Goal: Task Accomplishment & Management: Use online tool/utility

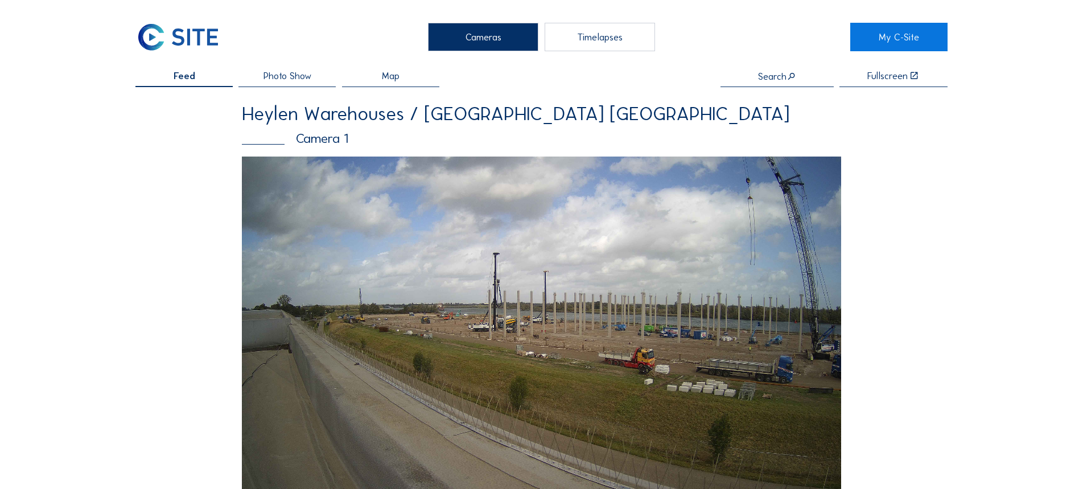
click at [612, 35] on div "Timelapses" at bounding box center [600, 37] width 110 height 28
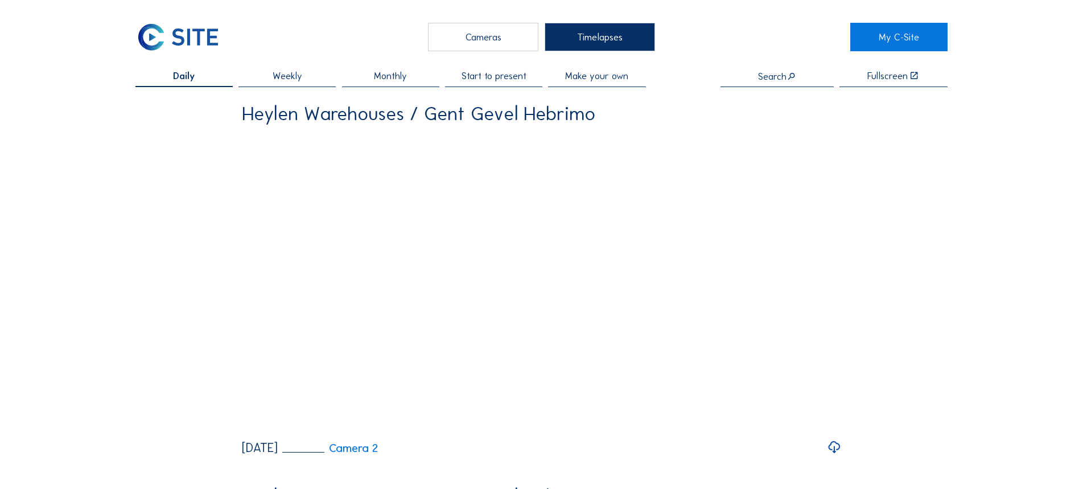
click at [574, 80] on span "Make your own" at bounding box center [596, 76] width 63 height 10
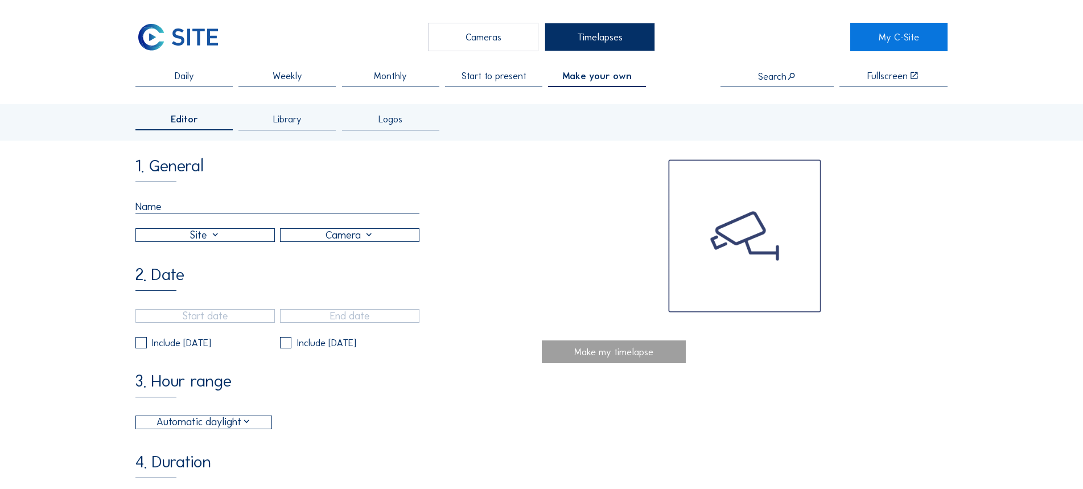
click at [225, 212] on input "text" at bounding box center [277, 206] width 285 height 13
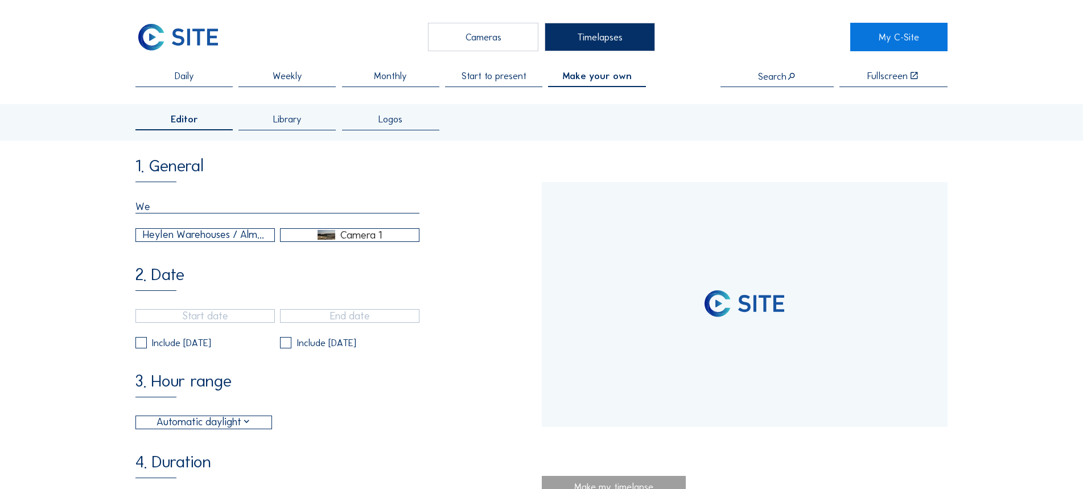
type input "Wee"
type input "[DATE] 11:12"
type input "[DATE] 14:35"
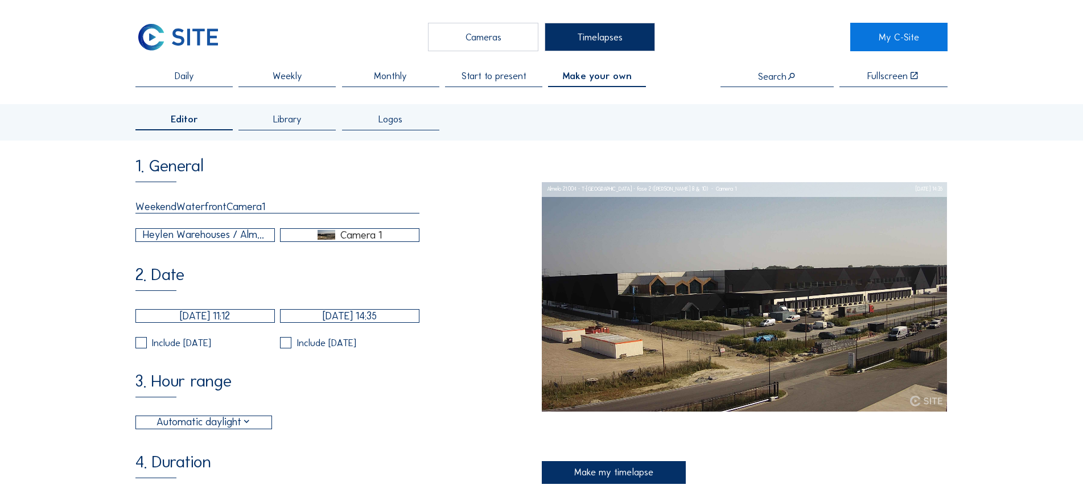
type input "WeekendWaterfrontCamera1"
click at [261, 273] on div "2. Date [DATE] 11:12 [DATE] 14:35 Include [DATE] Include [DATE]" at bounding box center [338, 307] width 406 height 83
click at [245, 248] on div "1. General WeekendWaterfrontCamera1 Heylen Warehouses / Almelo 21.004 - T-[GEOG…" at bounding box center [338, 447] width 406 height 579
click at [244, 240] on div "Heylen Warehouses / Almelo 21.004 - T-[GEOGRAPHIC_DATA] - fase 2 ([PERSON_NAME]…" at bounding box center [205, 235] width 125 height 16
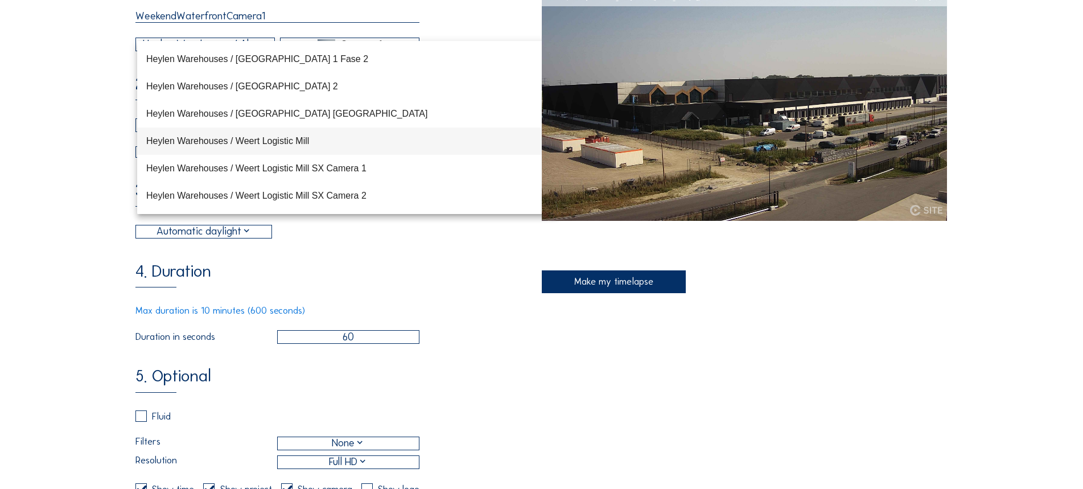
scroll to position [171, 0]
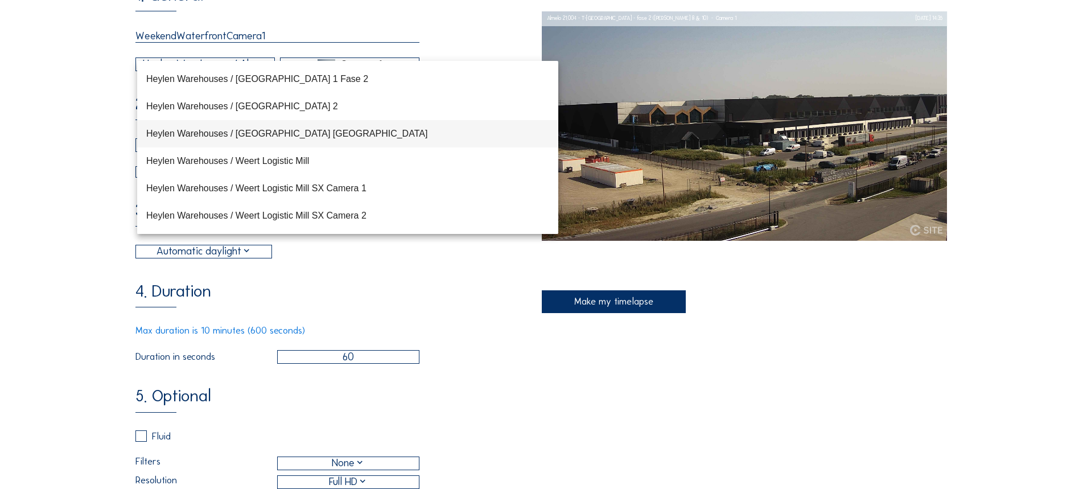
click at [265, 135] on div "Heylen Warehouses / [GEOGRAPHIC_DATA] [GEOGRAPHIC_DATA]" at bounding box center [347, 133] width 403 height 11
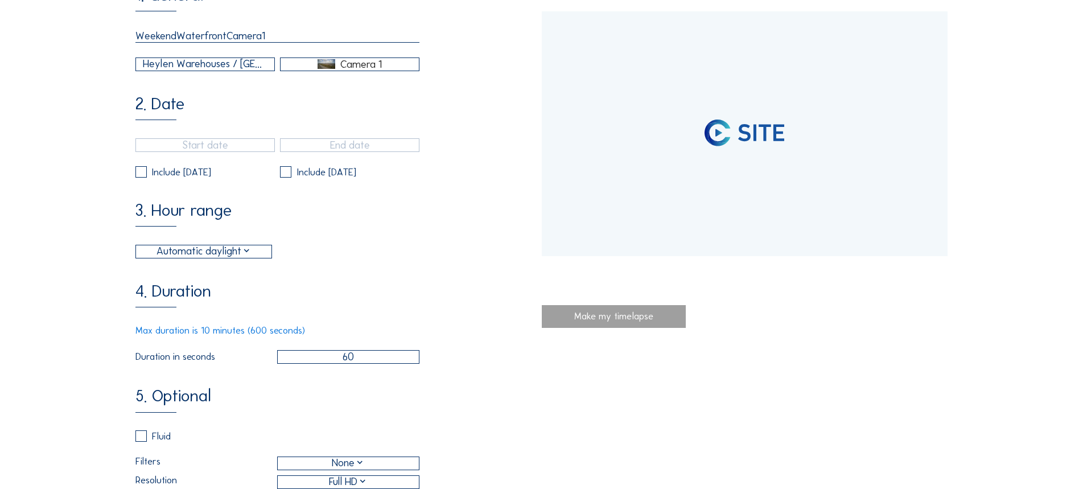
type input "[DATE] 13:25"
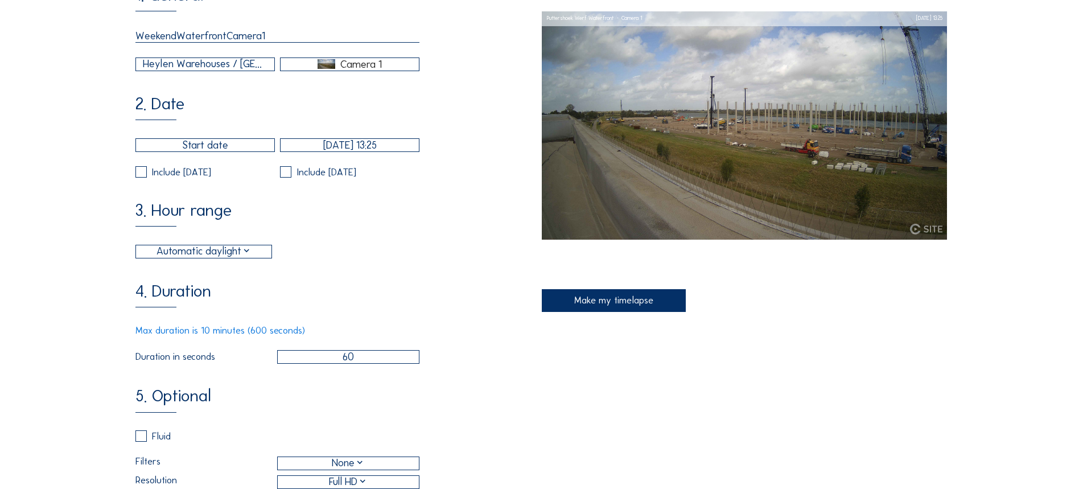
click at [219, 152] on input "text" at bounding box center [204, 145] width 139 height 14
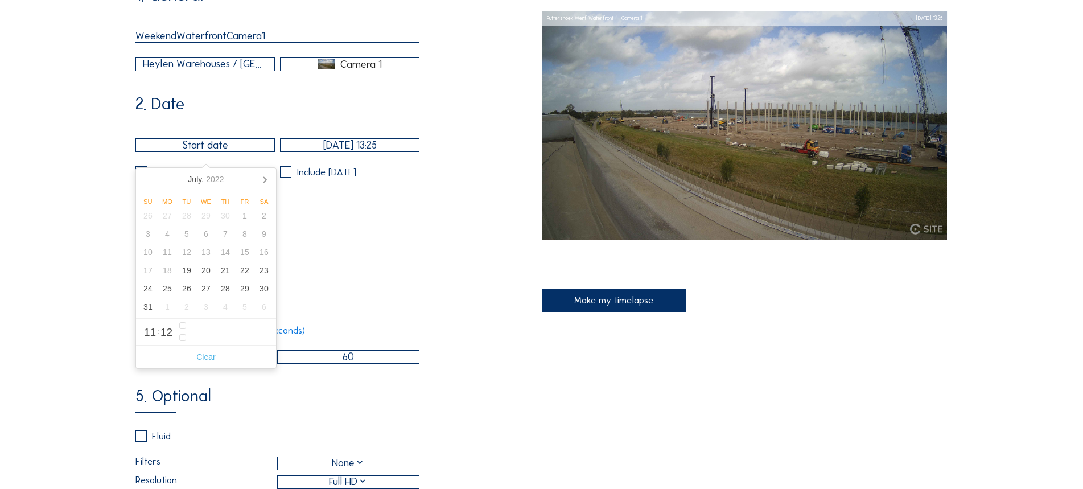
type input "[DATE] 18:00"
click at [329, 149] on input "[DATE] 13:25" at bounding box center [349, 145] width 139 height 14
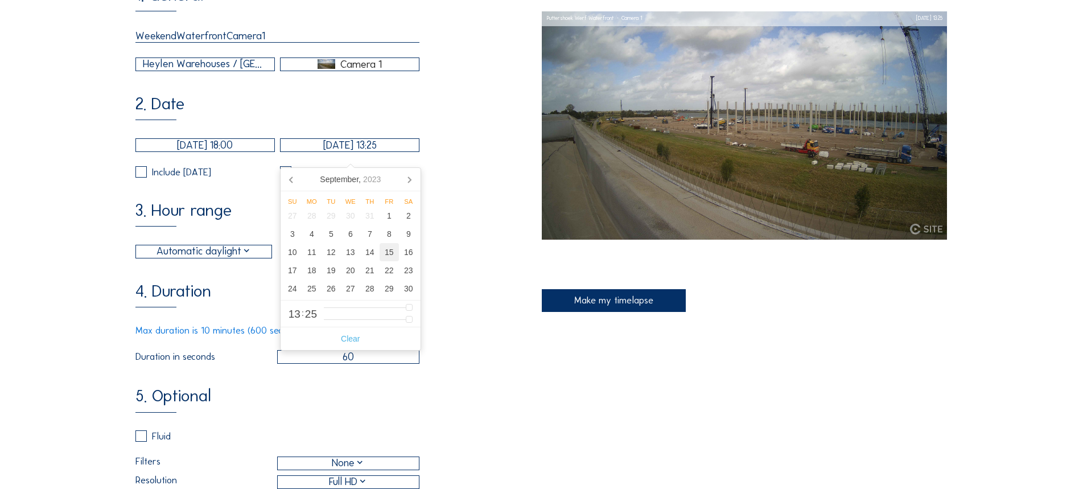
click at [392, 255] on div "15" at bounding box center [389, 252] width 19 height 18
type input "[DATE] 12:25"
type input "12"
type input "[DATE] 11:25"
type input "11"
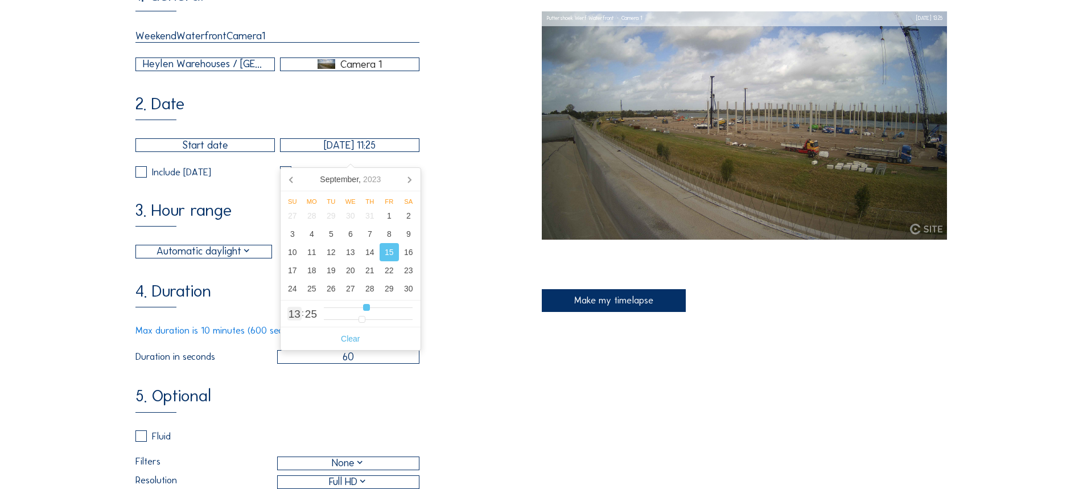
type input "[DATE] 10:25"
type input "10"
type input "[DATE] 09:25"
type input "9"
type input "[DATE] 08:25"
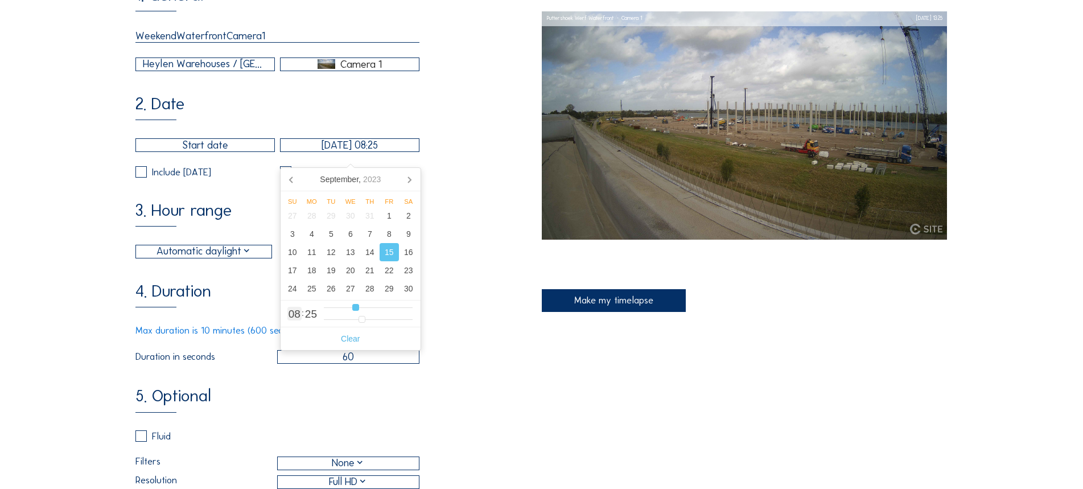
drag, startPoint x: 369, startPoint y: 306, endPoint x: 355, endPoint y: 308, distance: 14.5
type input "8"
click at [355, 308] on input "range" at bounding box center [368, 308] width 89 height 10
type input "[DATE] 08:23"
type input "23"
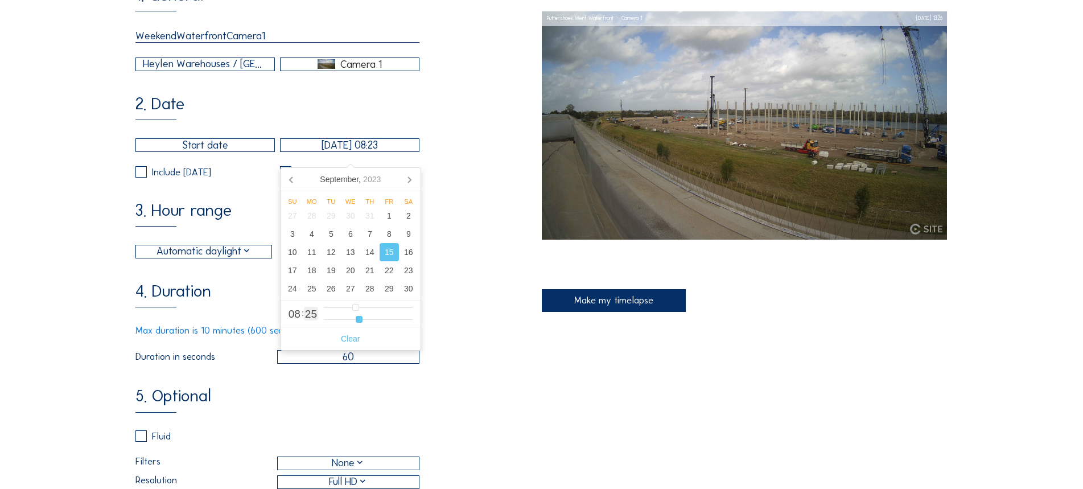
type input "[DATE] 08:22"
type input "22"
type input "[DATE] 08:21"
type input "21"
type input "[DATE] 08:20"
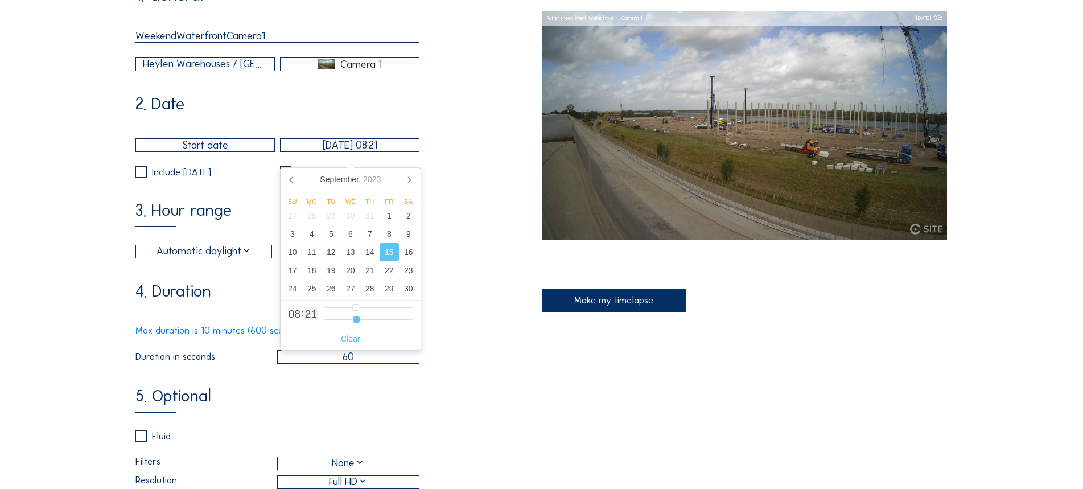
type input "20"
type input "[DATE] 08:19"
type input "19"
type input "[DATE] 08:18"
type input "18"
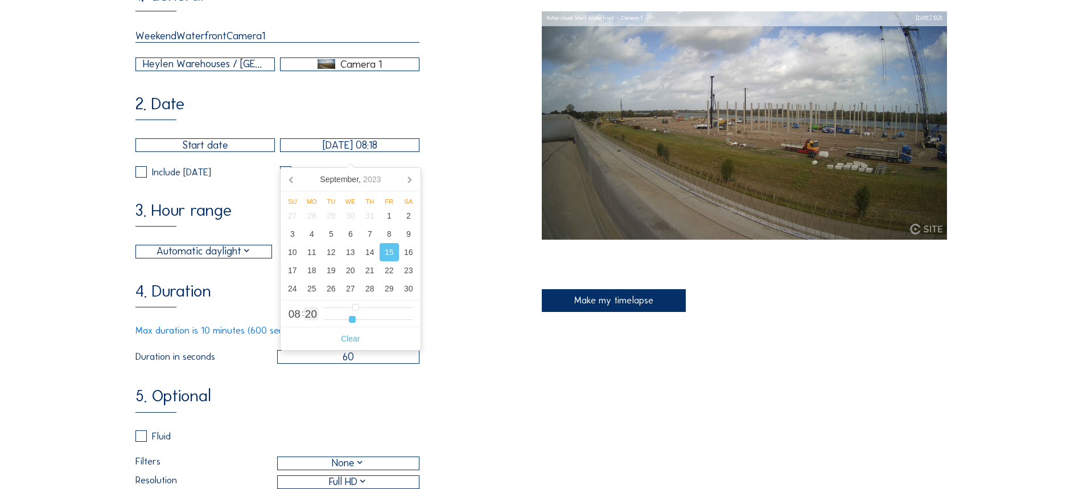
type input "[DATE] 08:17"
type input "17"
type input "[DATE] 08:16"
type input "16"
type input "[DATE] 08:15"
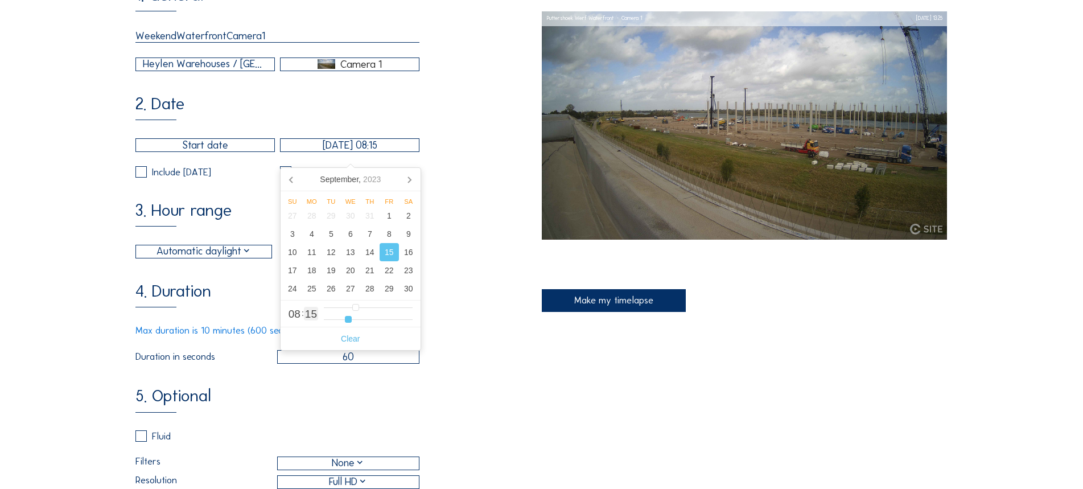
drag, startPoint x: 360, startPoint y: 320, endPoint x: 346, endPoint y: 321, distance: 13.7
type input "14"
click at [347, 321] on input "range" at bounding box center [368, 320] width 89 height 10
type input "15/09/2023 08:10"
type input "10"
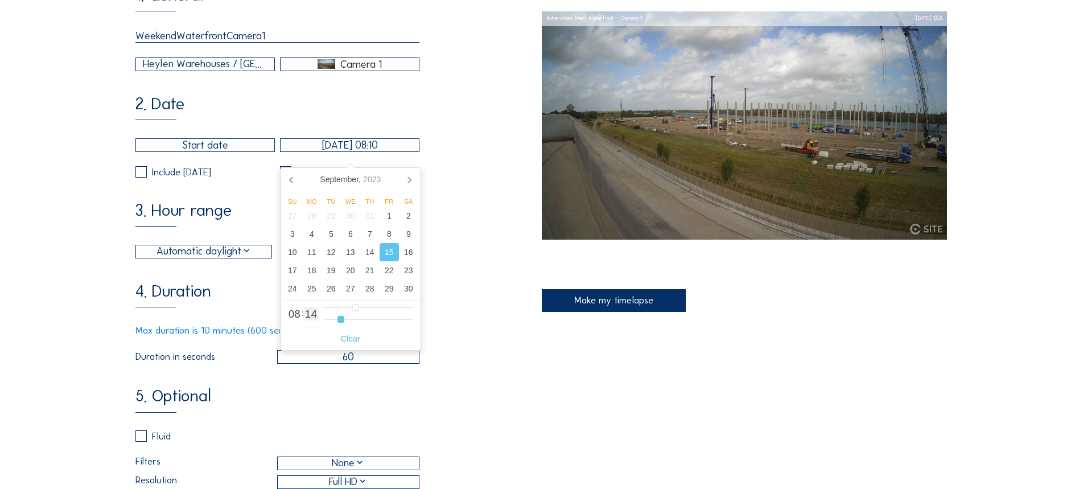
type input "15/09/2023 08:09"
type input "9"
click at [340, 320] on input "range" at bounding box center [368, 320] width 89 height 10
type input "15/09/2023 08:07"
type input "7"
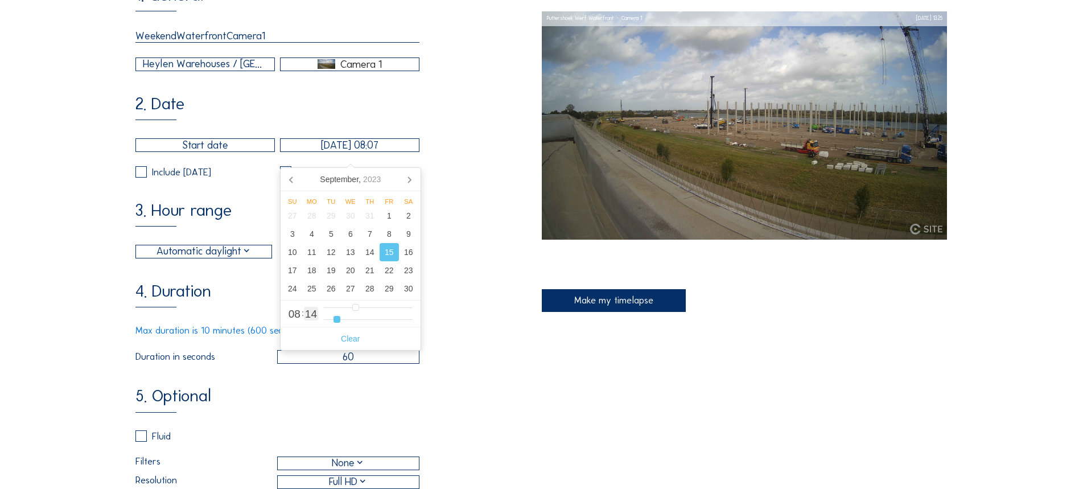
type input "15/09/2023 08:06"
type input "6"
type input "15/09/2023 08:05"
type input "5"
type input "15/09/2023 08:04"
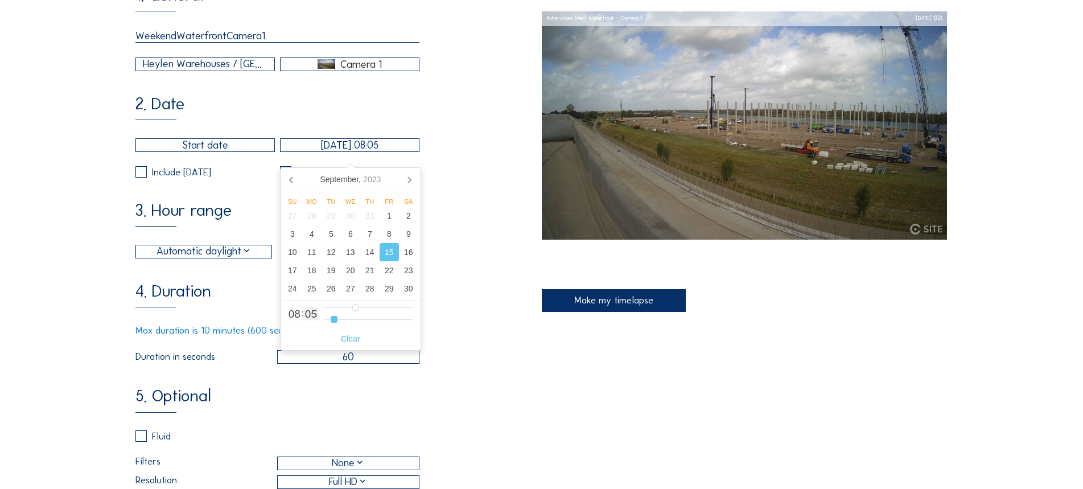
type input "4"
type input "15/09/2023 08:03"
type input "3"
type input "15/09/2023 08:02"
type input "2"
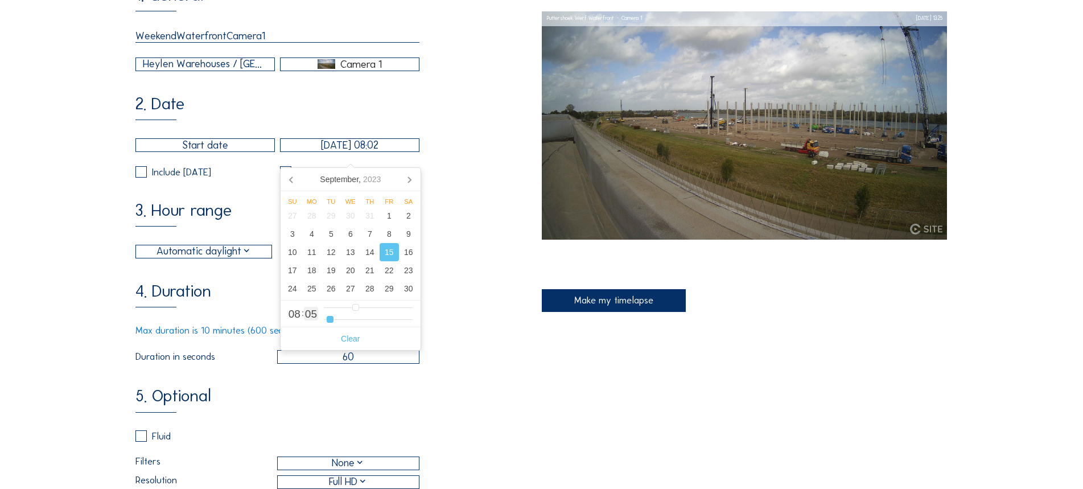
type input "15/09/2023 08:01"
type input "1"
type input "15/09/2023 08:00"
drag, startPoint x: 334, startPoint y: 319, endPoint x: 309, endPoint y: 318, distance: 25.1
type input "0"
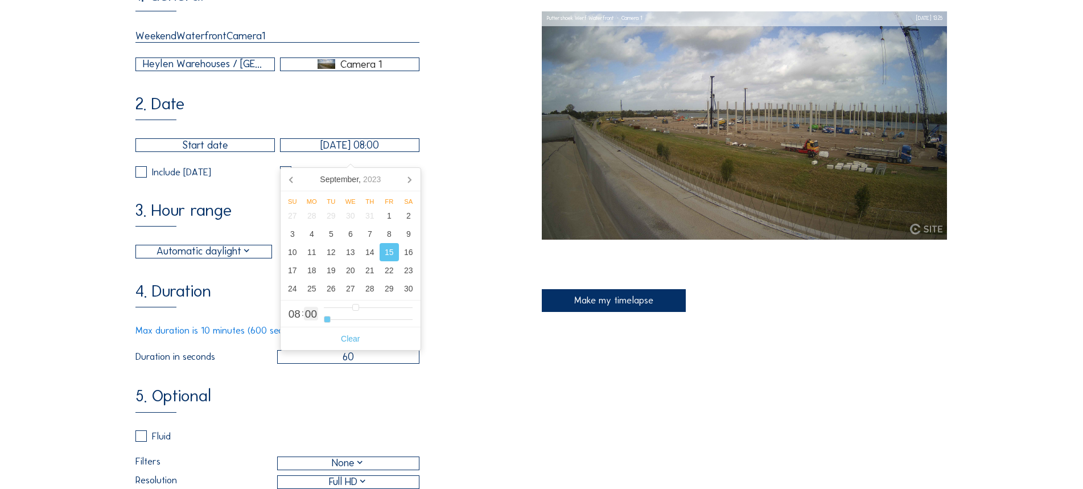
click at [324, 322] on input "range" at bounding box center [368, 320] width 89 height 10
type input "15/09/2023 07:00"
type input "7"
type input "15/09/2023 06:00"
type input "6"
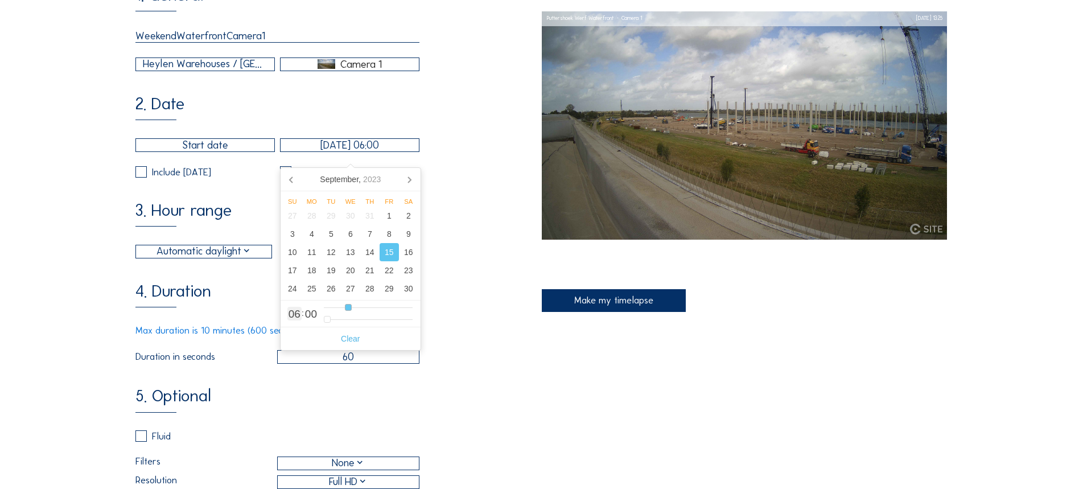
click at [349, 309] on input "range" at bounding box center [368, 308] width 89 height 10
type input "15/09/2023 05:00"
type input "5"
type input "15/09/2023 06:00"
type input "6"
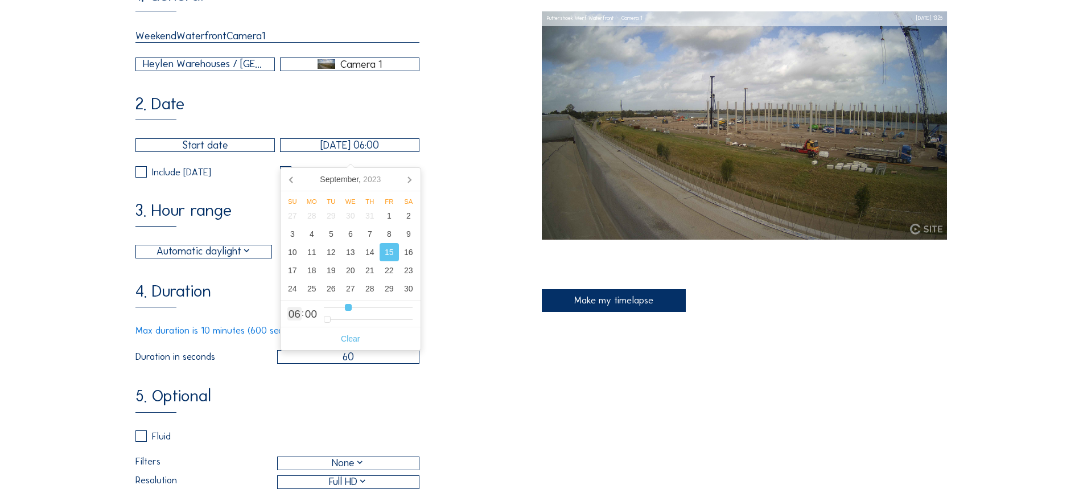
type input "15/09/2023 07:00"
type input "7"
click at [351, 308] on input "range" at bounding box center [368, 308] width 89 height 10
click at [455, 311] on div "4. Duration Max duration is 10 minutes (600 seconds) Duration in seconds 60" at bounding box center [338, 323] width 406 height 80
click at [146, 178] on label at bounding box center [140, 171] width 11 height 11
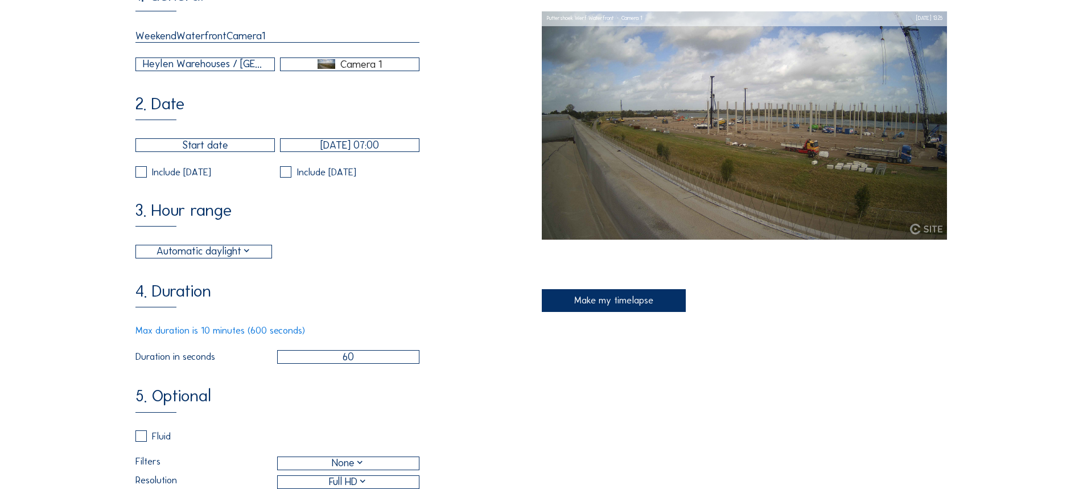
click at [143, 176] on input "checkbox" at bounding box center [138, 171] width 7 height 7
checkbox input "true"
click at [284, 176] on input "checkbox" at bounding box center [283, 171] width 7 height 7
checkbox input "true"
click at [246, 260] on div "Automatic daylight" at bounding box center [204, 252] width 95 height 16
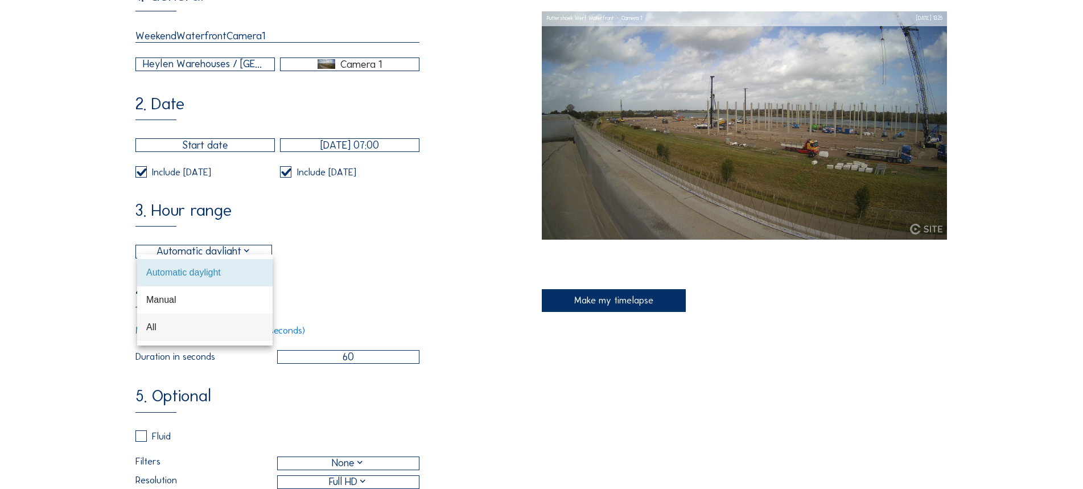
click at [189, 322] on div "All" at bounding box center [204, 327] width 117 height 11
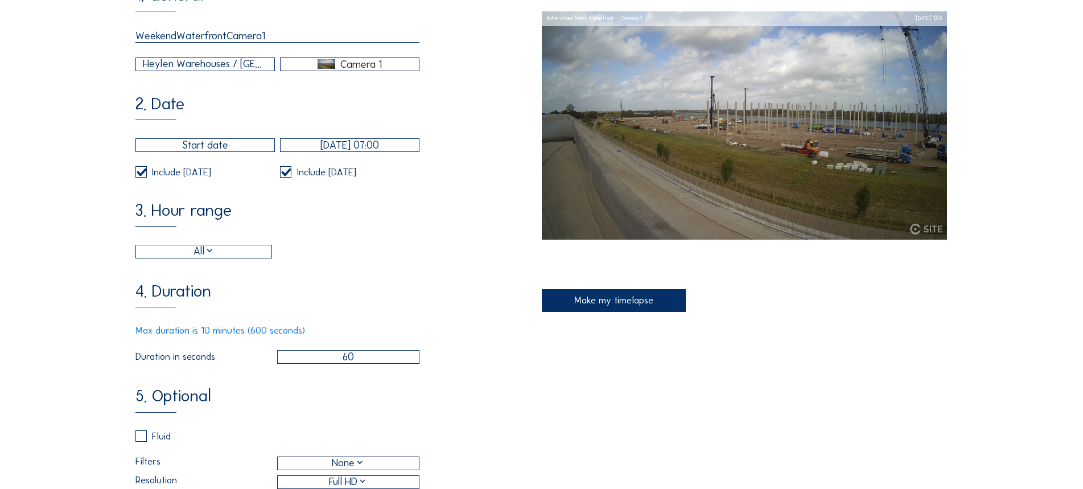
click at [339, 258] on div "All 06:00 From 18:00 To" at bounding box center [277, 252] width 285 height 14
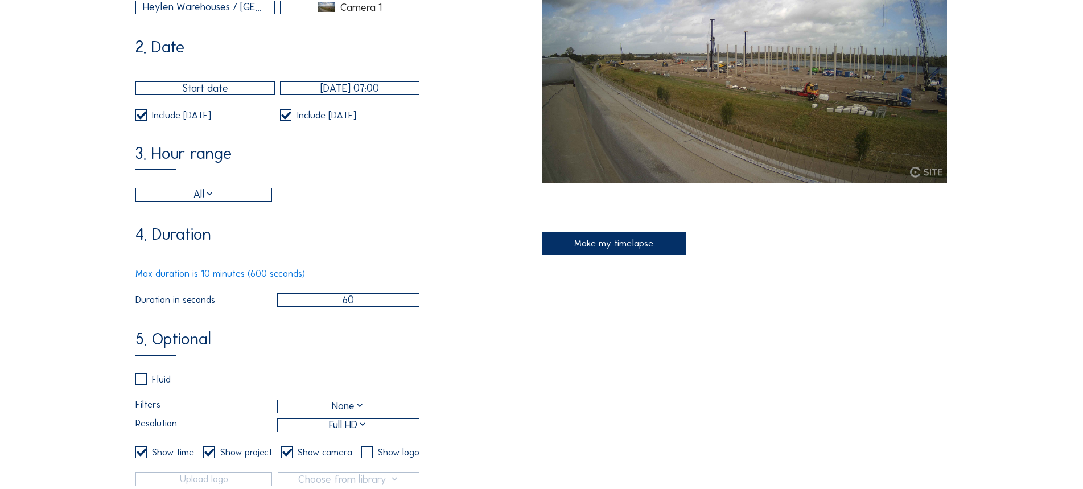
scroll to position [285, 0]
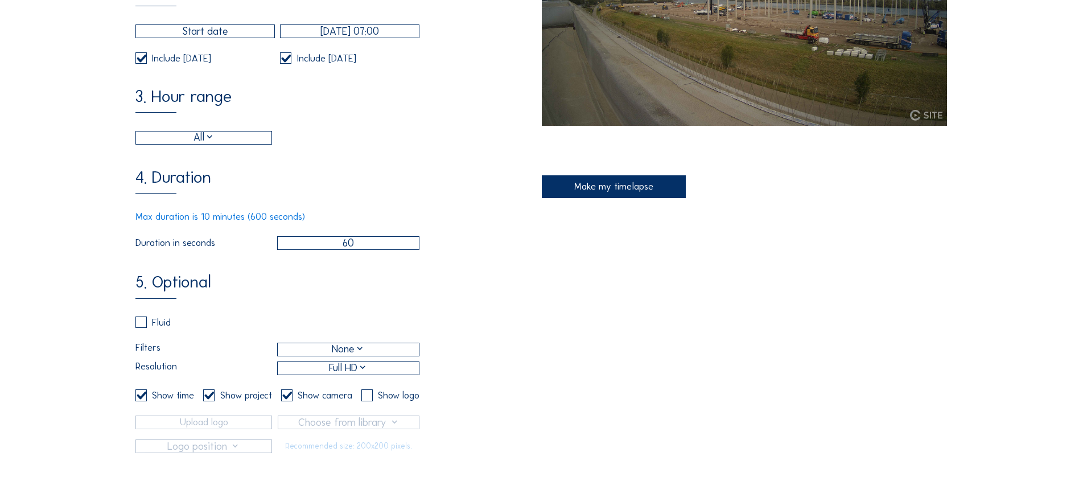
click at [309, 275] on div "1. General WeekendWaterfrontCamera1 Heylen Warehouses / Puttershoek Werf Waterf…" at bounding box center [338, 162] width 406 height 579
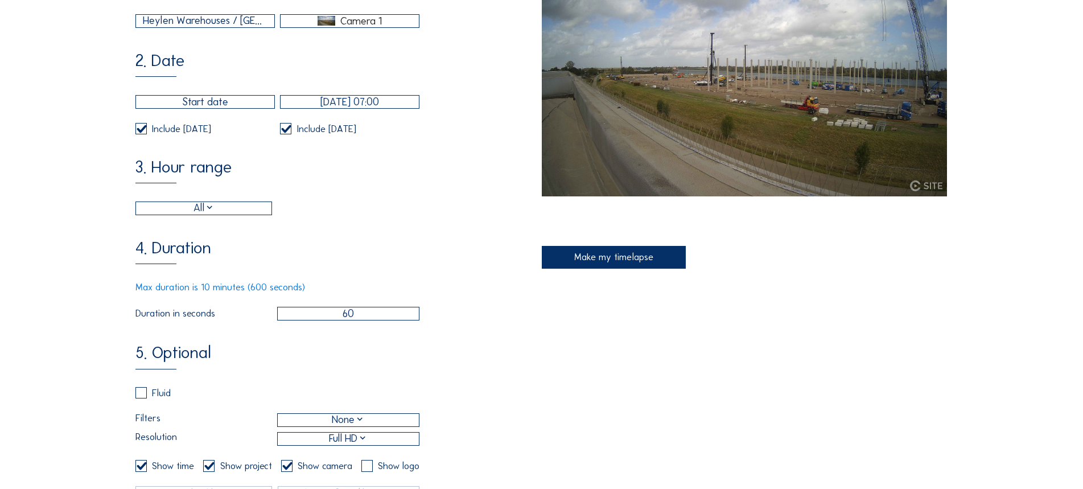
scroll to position [228, 0]
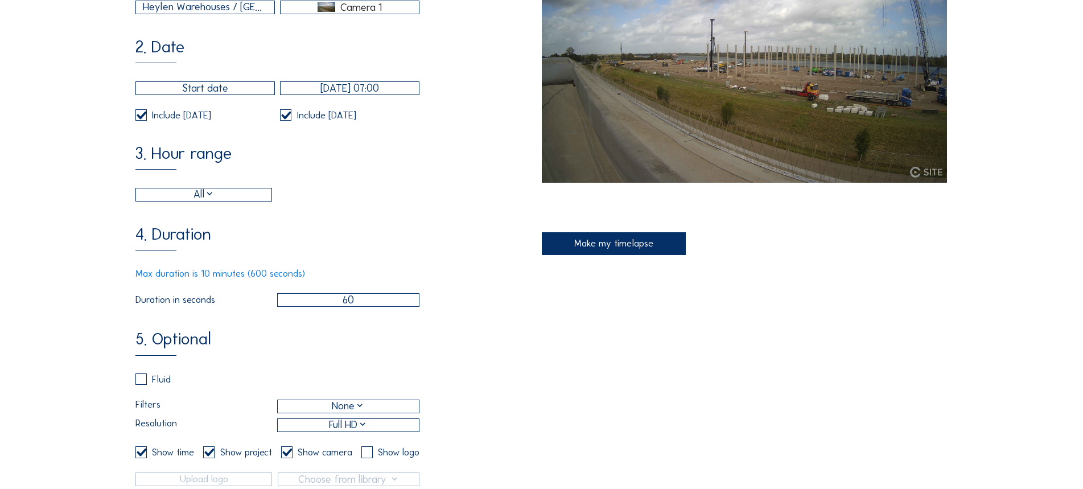
click at [640, 248] on div "Make my timelapse" at bounding box center [614, 243] width 144 height 23
click at [492, 257] on div "4. Duration Max duration is 10 minutes (600 seconds) Duration in seconds 60" at bounding box center [338, 266] width 406 height 80
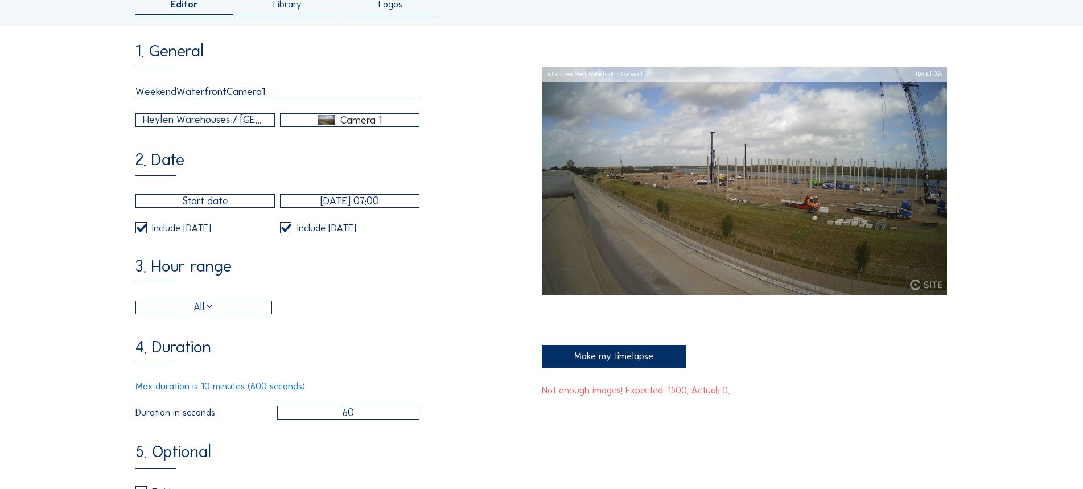
scroll to position [114, 0]
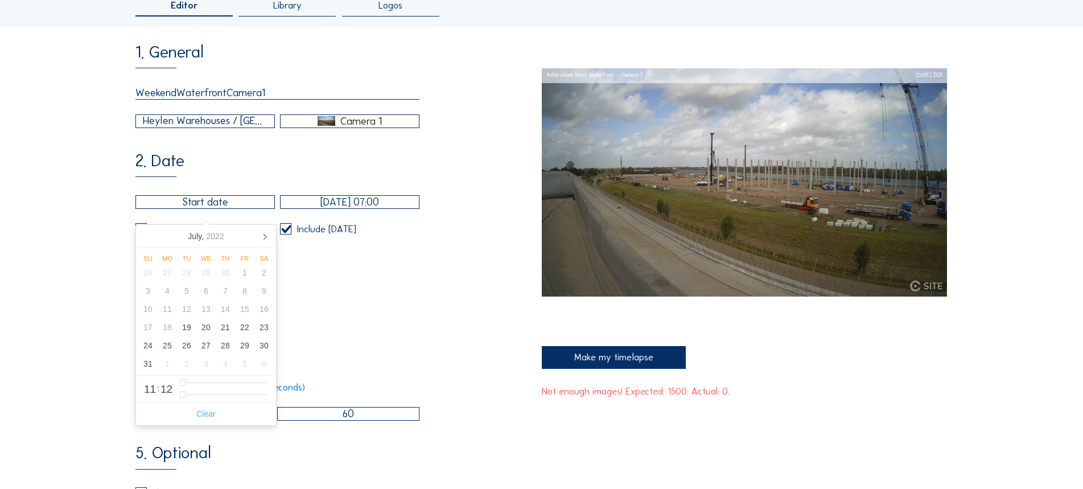
click at [218, 208] on input "text" at bounding box center [204, 202] width 139 height 14
type input "12/09/2025 18:00"
click at [420, 277] on div "3. Hour range All 06:00 From 18:00 To" at bounding box center [338, 287] width 406 height 56
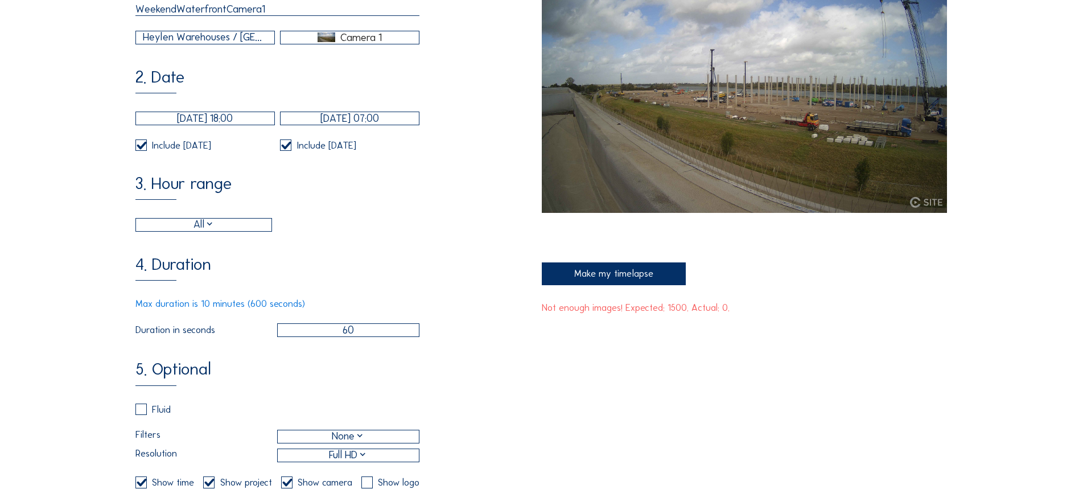
scroll to position [228, 0]
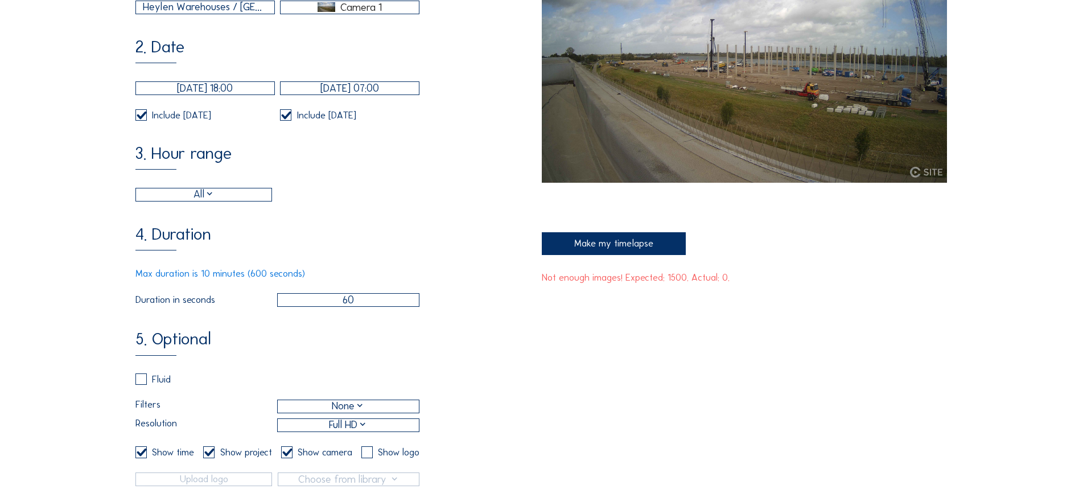
click at [328, 241] on div "4. Duration Max duration is 10 minutes (600 seconds) Duration in seconds 60" at bounding box center [338, 266] width 406 height 80
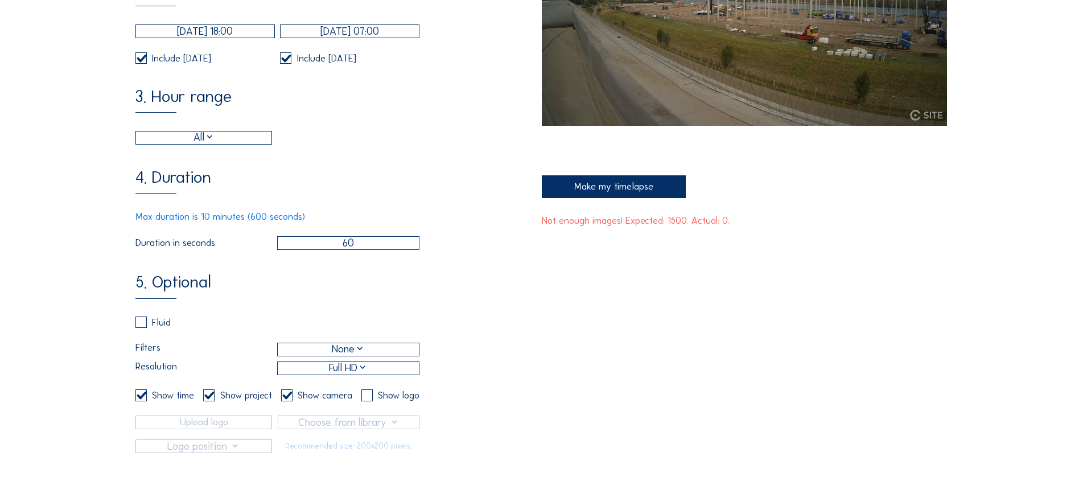
scroll to position [341, 0]
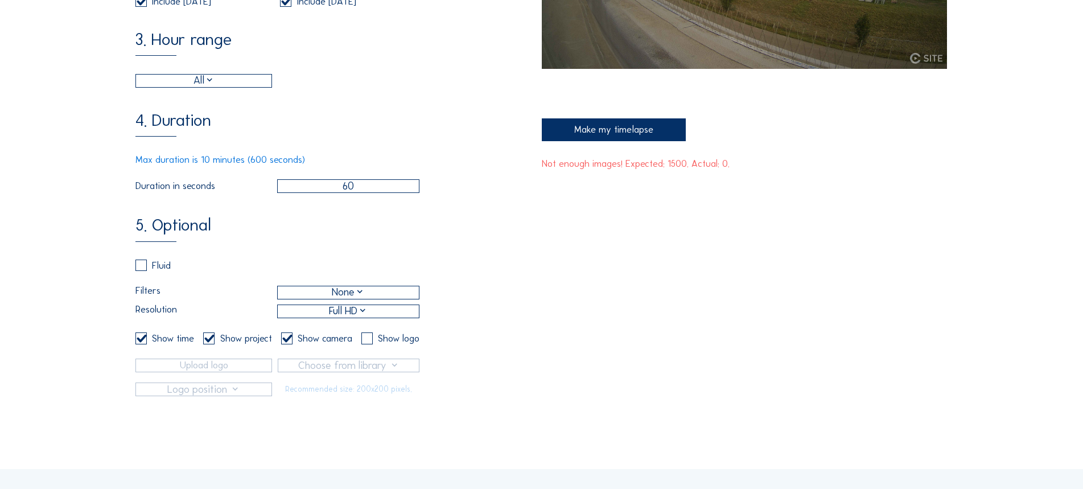
click at [603, 134] on div "Make my timelapse" at bounding box center [614, 129] width 144 height 23
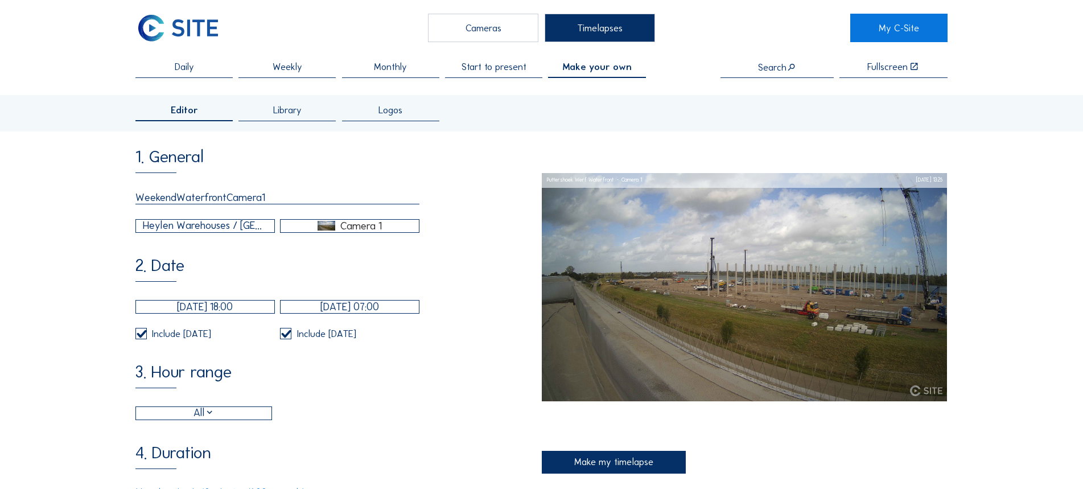
scroll to position [0, 0]
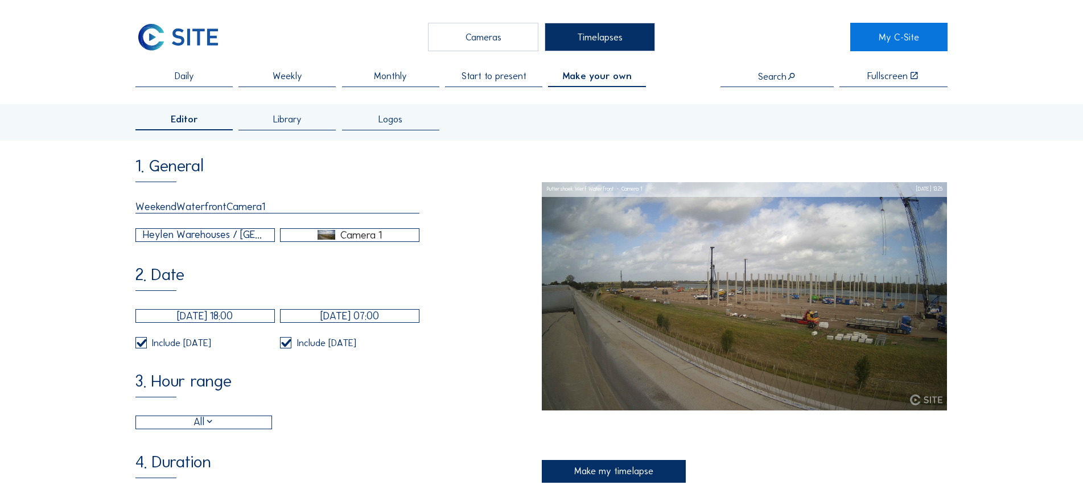
click at [241, 232] on div "Heylen Warehouses / [GEOGRAPHIC_DATA] [GEOGRAPHIC_DATA]" at bounding box center [205, 235] width 125 height 16
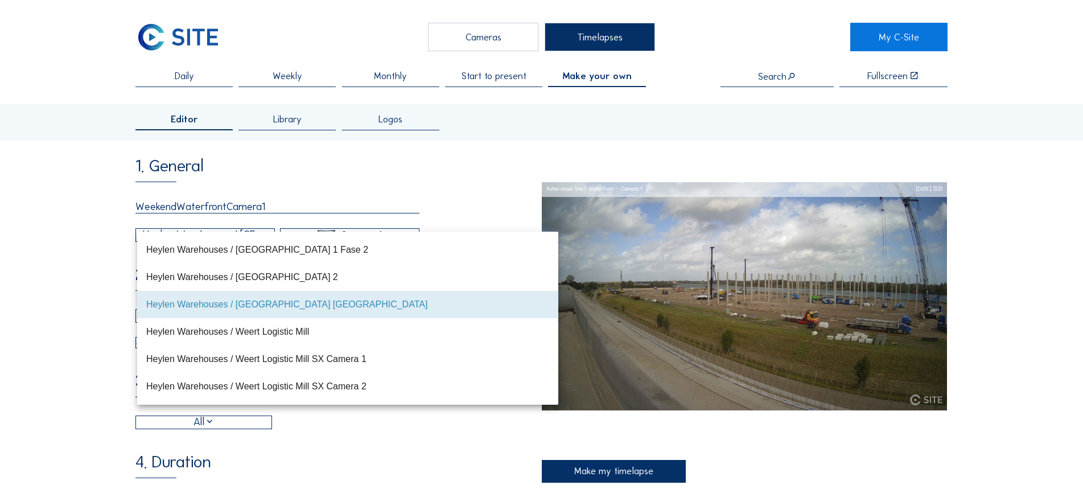
click at [241, 232] on div "Heylen Warehouses / Peruwélz WAPI Logistics Campus 21" at bounding box center [347, 222] width 403 height 24
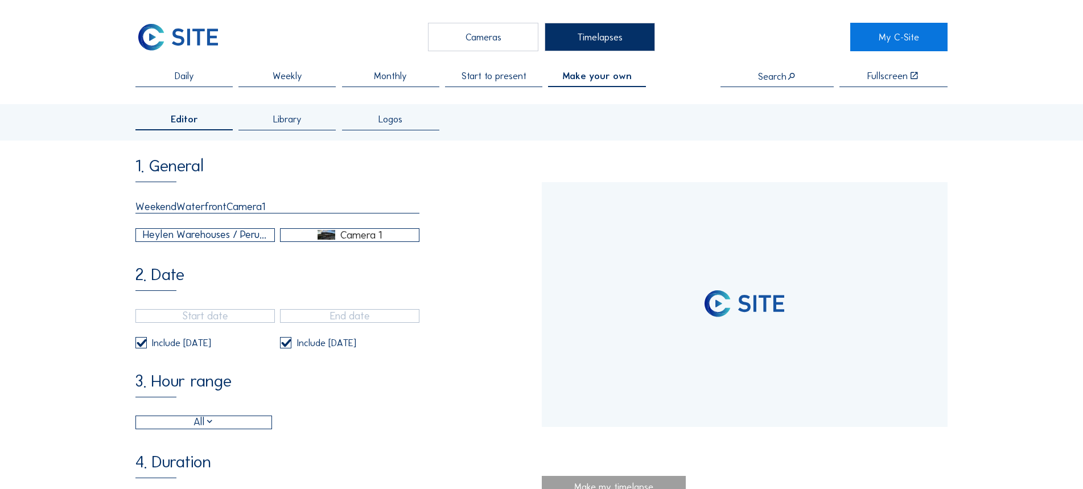
type input "28/08/2024 12:14"
type input "15/09/2025 19:01"
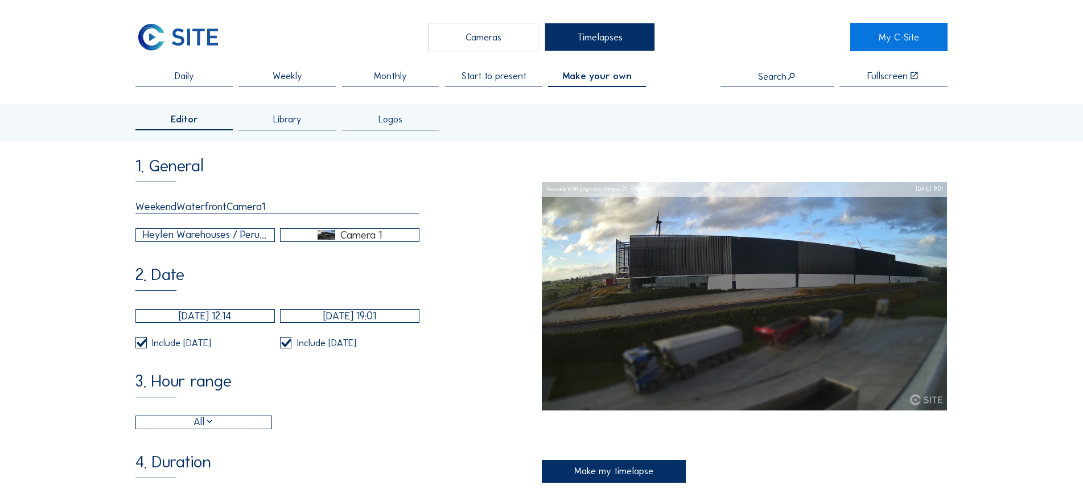
click at [337, 235] on div "Camera 1" at bounding box center [350, 235] width 138 height 10
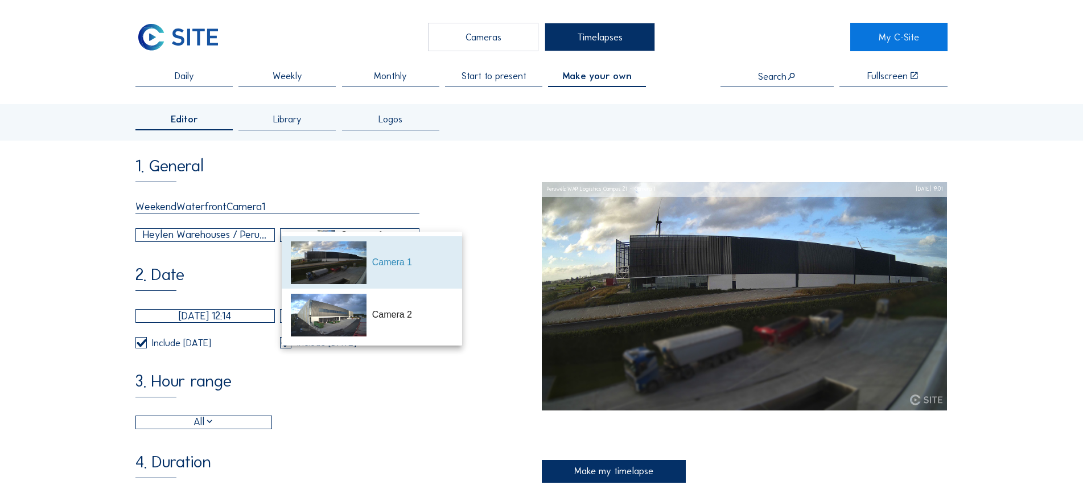
click at [267, 238] on div "Heylen Warehouses / Peruwélz WAPI Logistics Campus 21" at bounding box center [205, 235] width 125 height 16
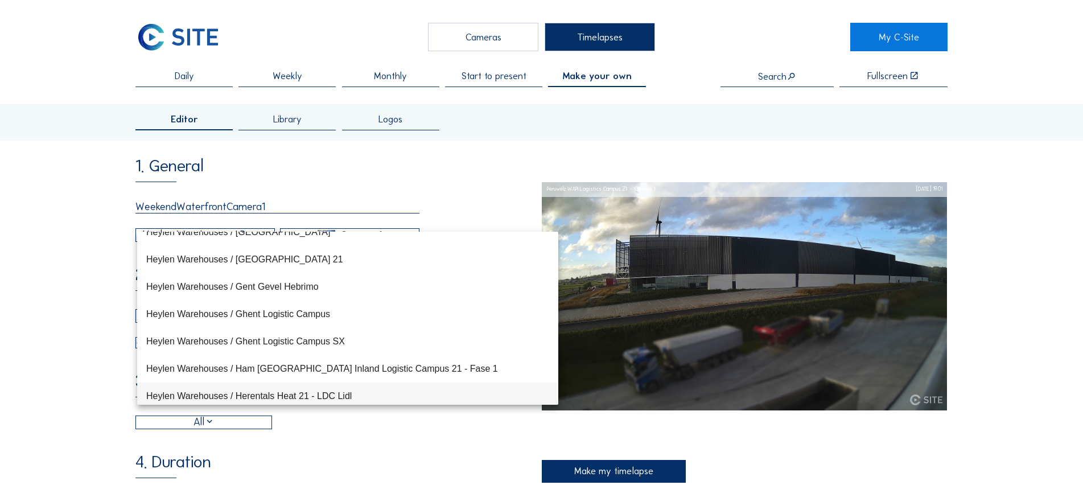
scroll to position [410, 0]
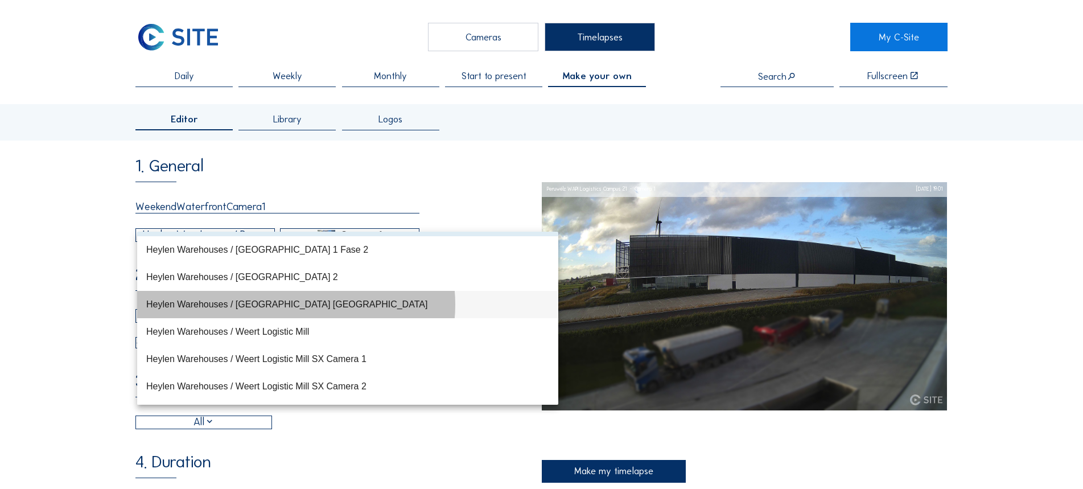
click at [281, 301] on div "Heylen Warehouses / [GEOGRAPHIC_DATA] [GEOGRAPHIC_DATA]" at bounding box center [347, 304] width 403 height 11
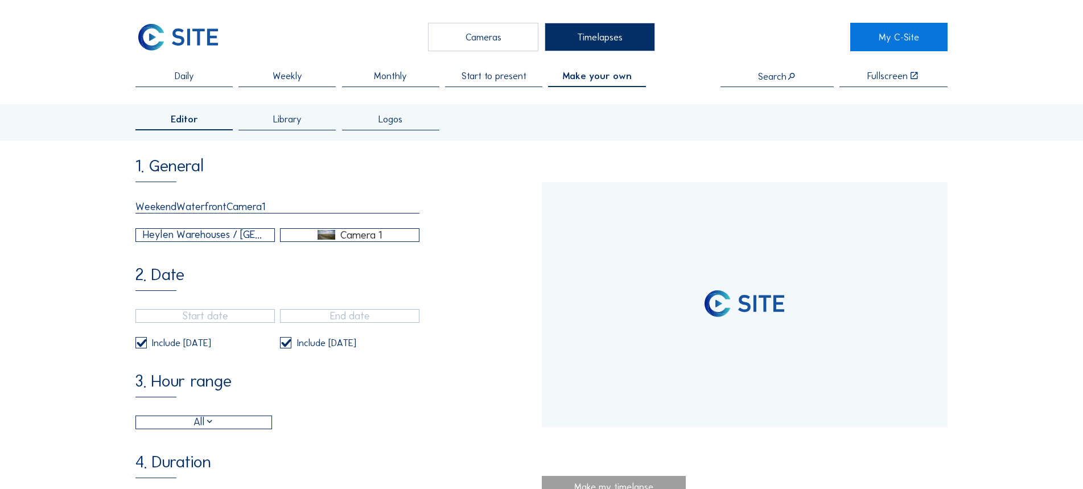
type input "15/09/2025 13:25"
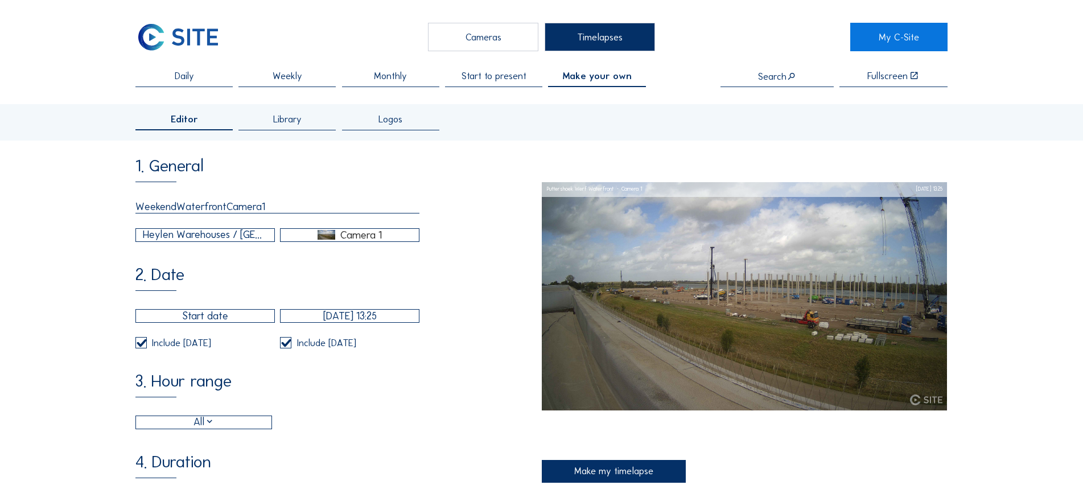
click at [337, 240] on div "Camera 1" at bounding box center [350, 235] width 138 height 10
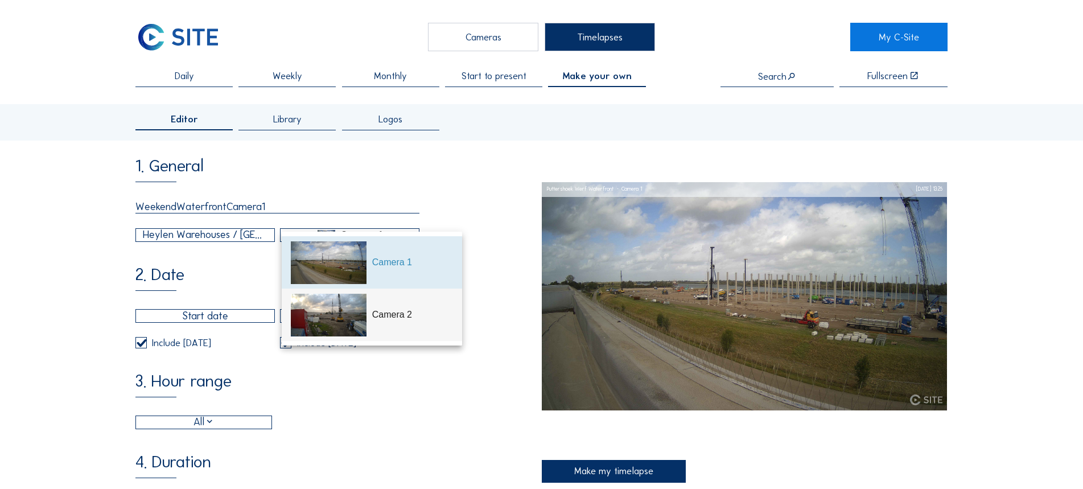
click at [419, 309] on div "Camera 2" at bounding box center [412, 315] width 81 height 14
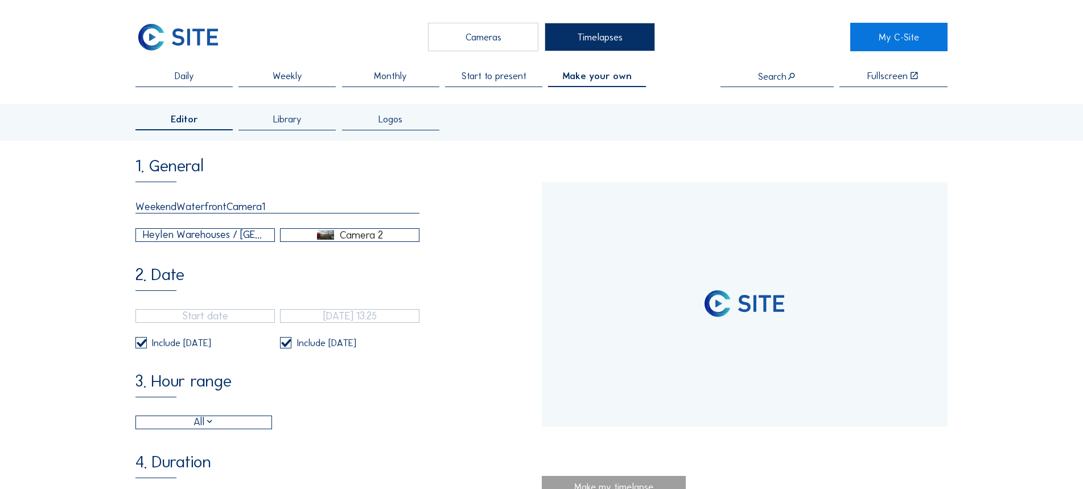
type input "10/06/2025 09:55"
type input "15/09/2025 19:00"
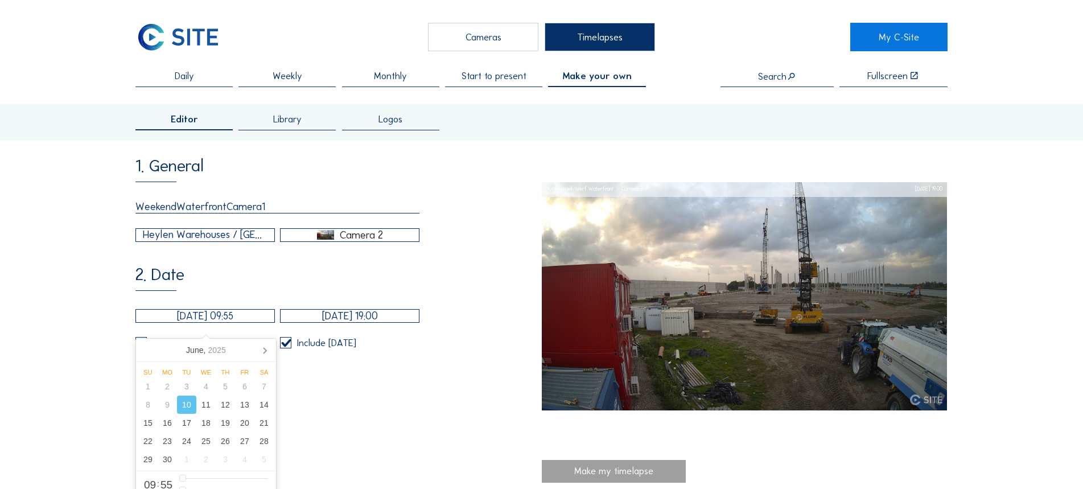
click at [220, 323] on input "10/06/2025 09:55" at bounding box center [204, 316] width 139 height 14
drag, startPoint x: 260, startPoint y: 324, endPoint x: 143, endPoint y: 327, distance: 116.2
click at [143, 323] on input "10/06/2025 09:55" at bounding box center [204, 316] width 139 height 14
click at [261, 348] on icon at bounding box center [265, 350] width 18 height 18
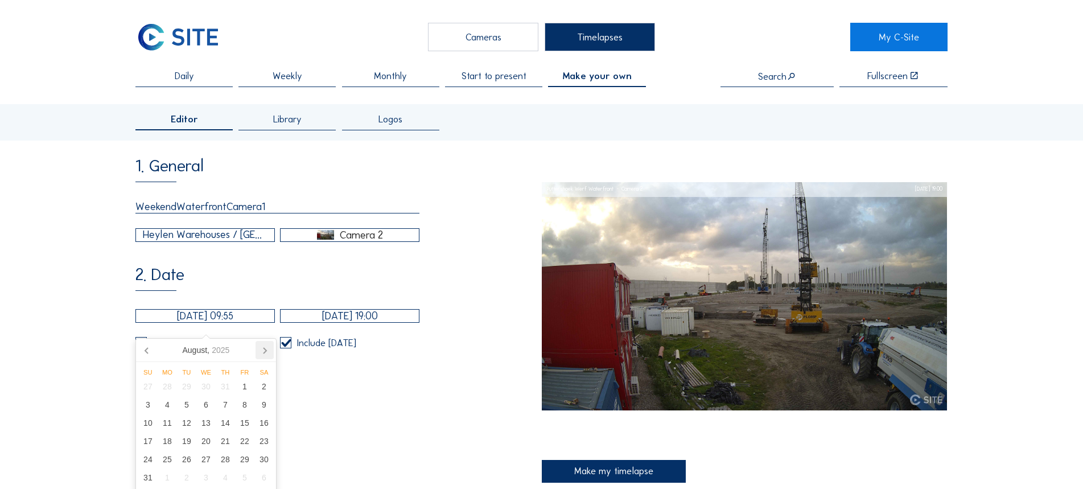
click at [261, 348] on icon at bounding box center [265, 350] width 18 height 18
click at [244, 400] on div "12" at bounding box center [244, 405] width 19 height 18
type input "12/09/2025 09:55"
type input "11"
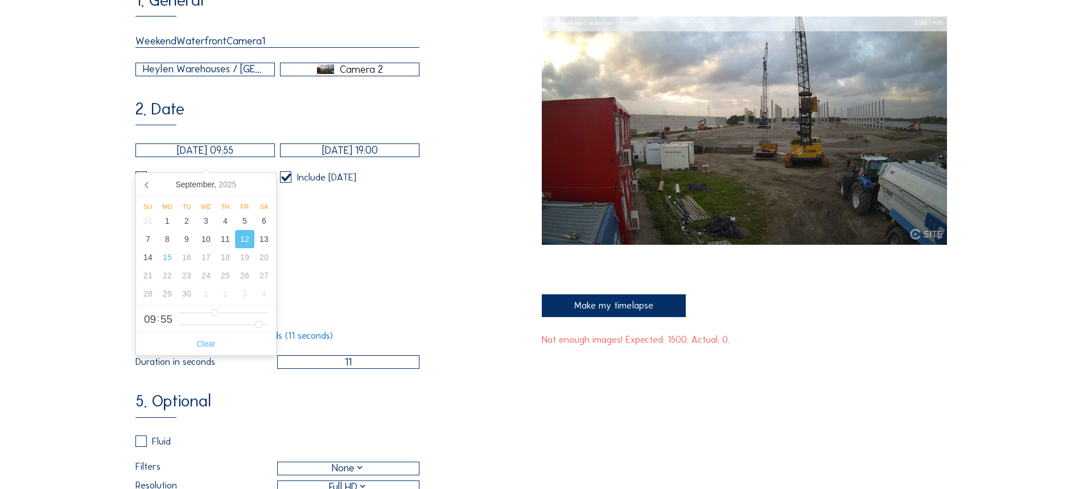
scroll to position [171, 0]
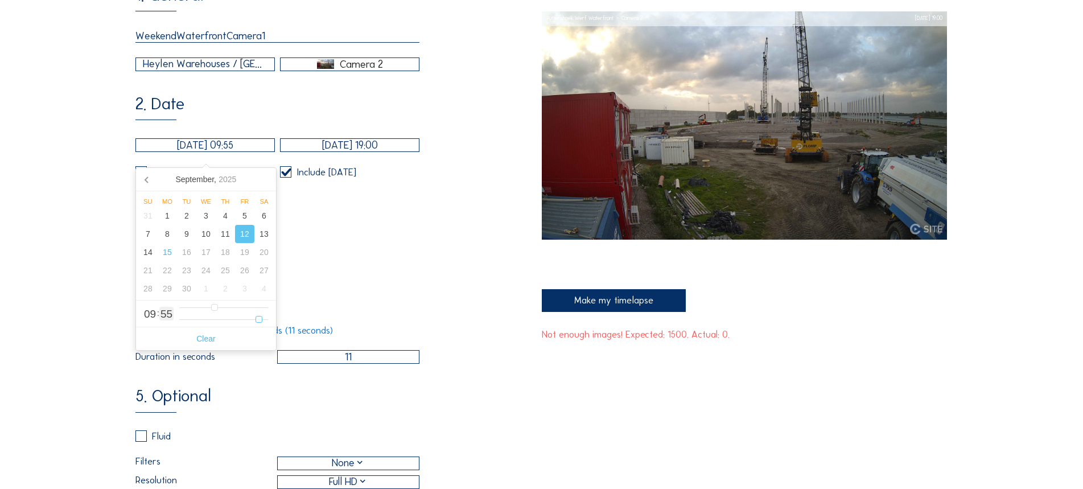
type input "12/09/2025 09:52"
type input "52"
type input "12/09/2025 09:46"
type input "46"
type input "12/09/2025 09:39"
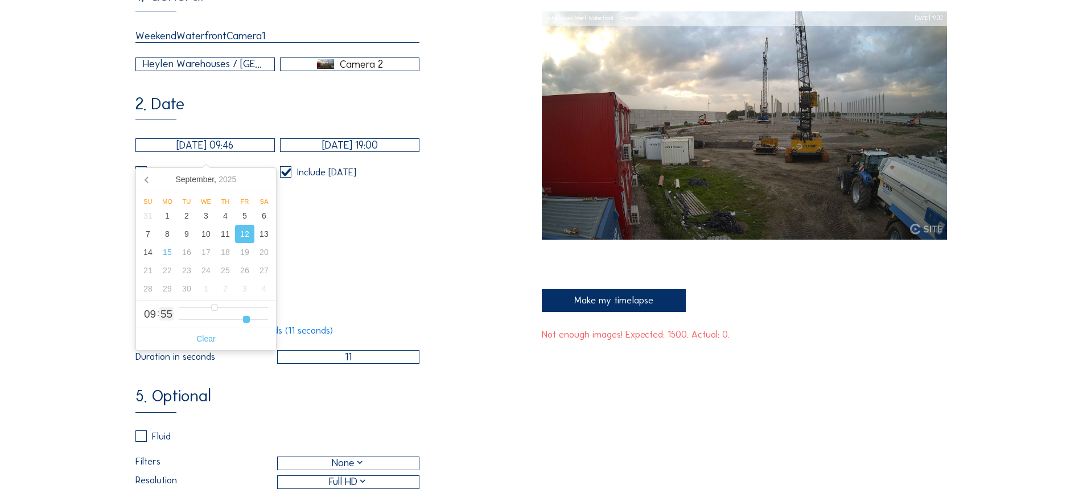
type input "39"
type input "12/09/2025 09:31"
type input "31"
type input "12/09/2025 09:16"
type input "16"
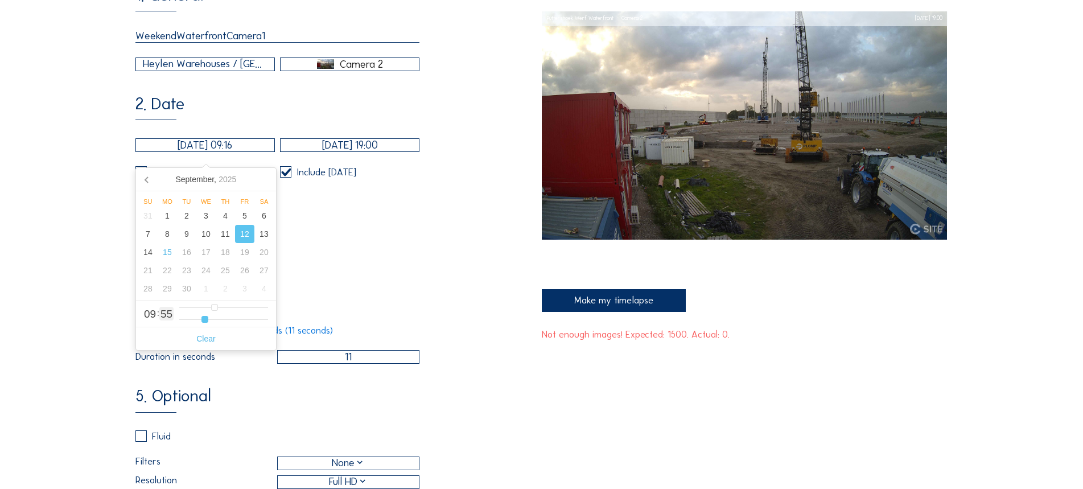
type input "12/09/2025 09:08"
type input "8"
type input "12/09/2025 09:00"
drag, startPoint x: 259, startPoint y: 320, endPoint x: 155, endPoint y: 335, distance: 104.6
type input "0"
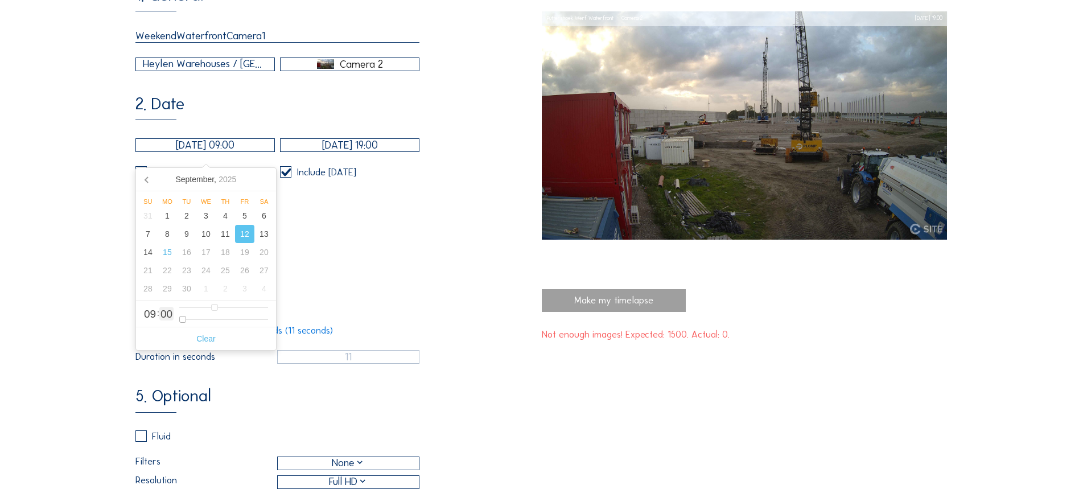
click at [179, 324] on input "range" at bounding box center [223, 320] width 89 height 10
type input "12/09/2025 08:00"
type input "8"
type input "12/09/2025 09:00"
type input "9"
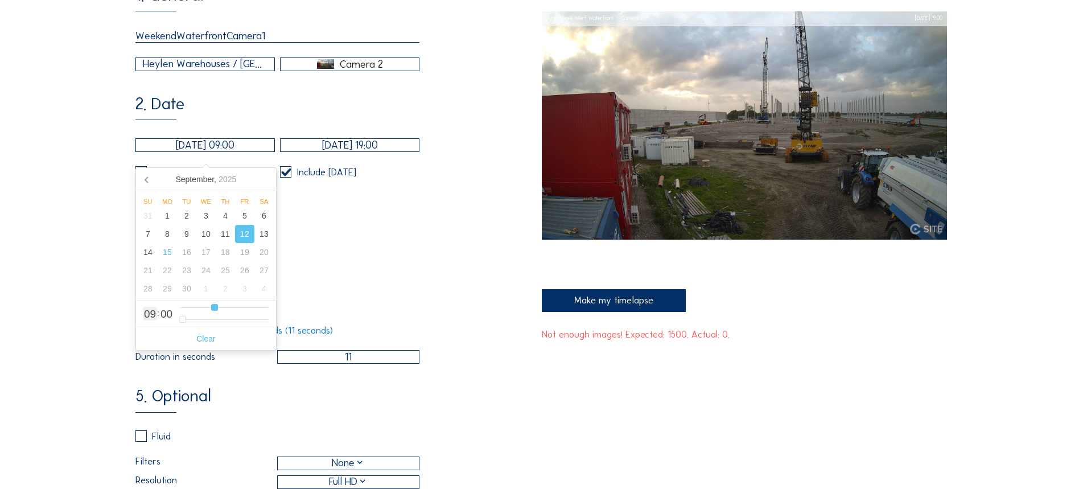
type input "12/09/2025 10:00"
type input "10"
type input "12/09/2025 11:00"
type input "11"
type input "12/09/2025 13:00"
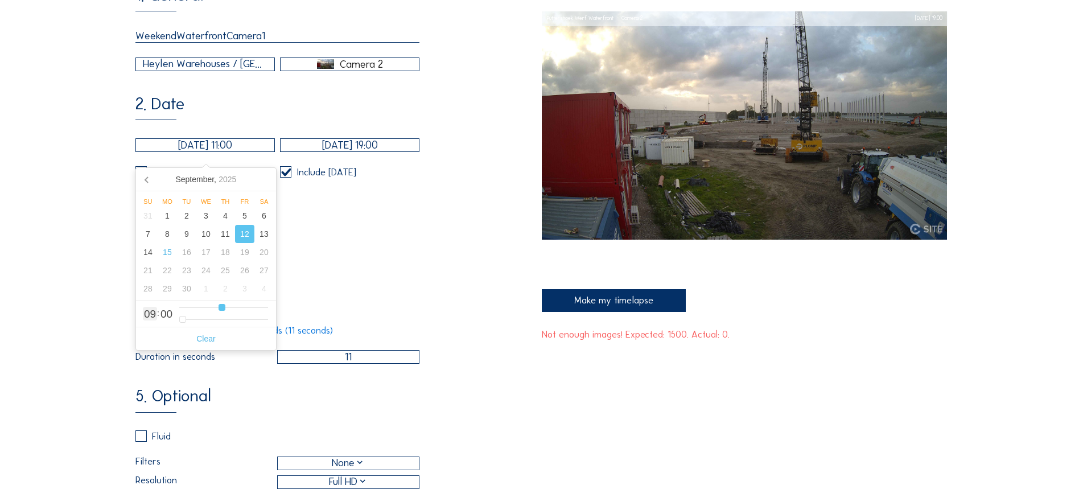
type input "13"
type input "12/09/2025 14:00"
type input "14"
type input "12/09/2025 15:00"
type input "15"
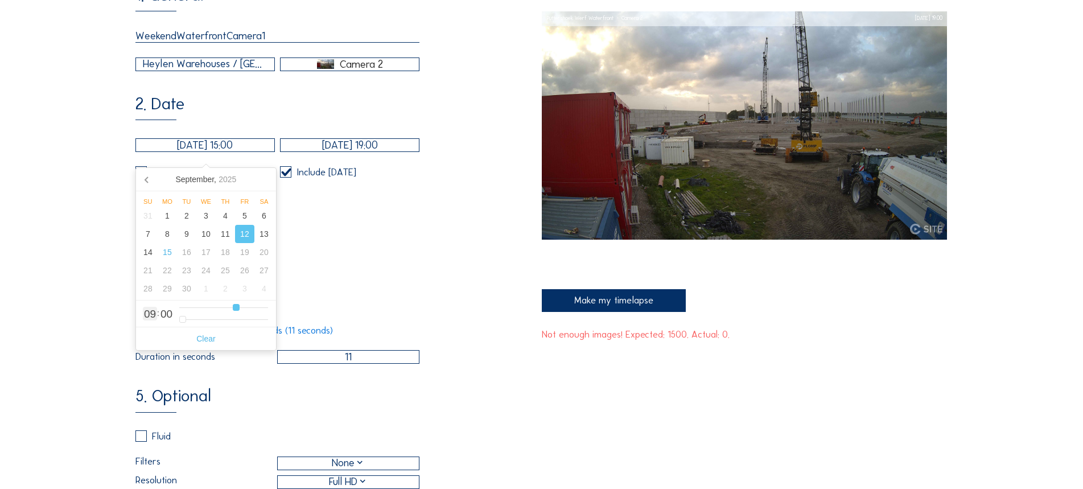
type input "12/09/2025 16:00"
type input "16"
type input "12/09/2025 18:00"
type input "18"
type input "12/09/2025 19:00"
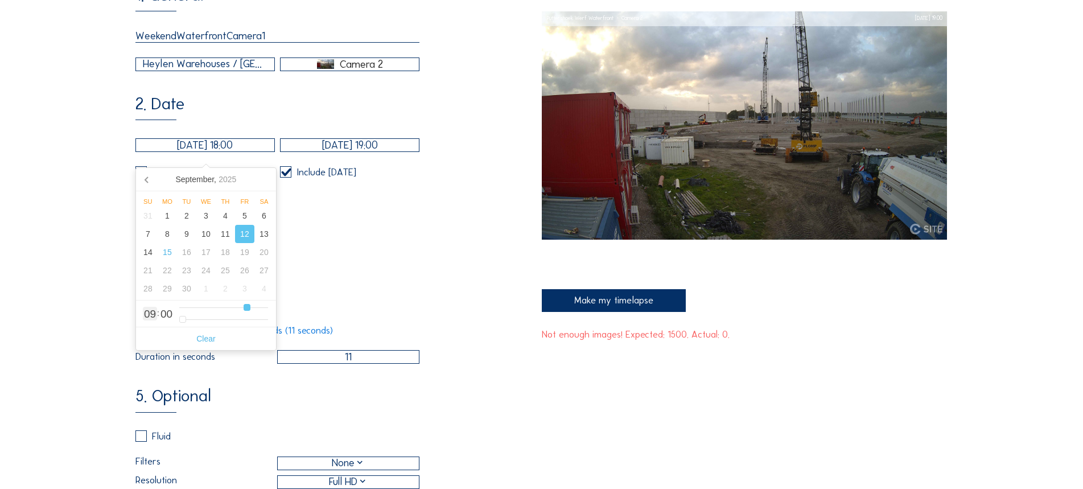
type input "19"
type input "12/09/2025 20:00"
type input "20"
type input "12/09/2025 21:00"
type input "21"
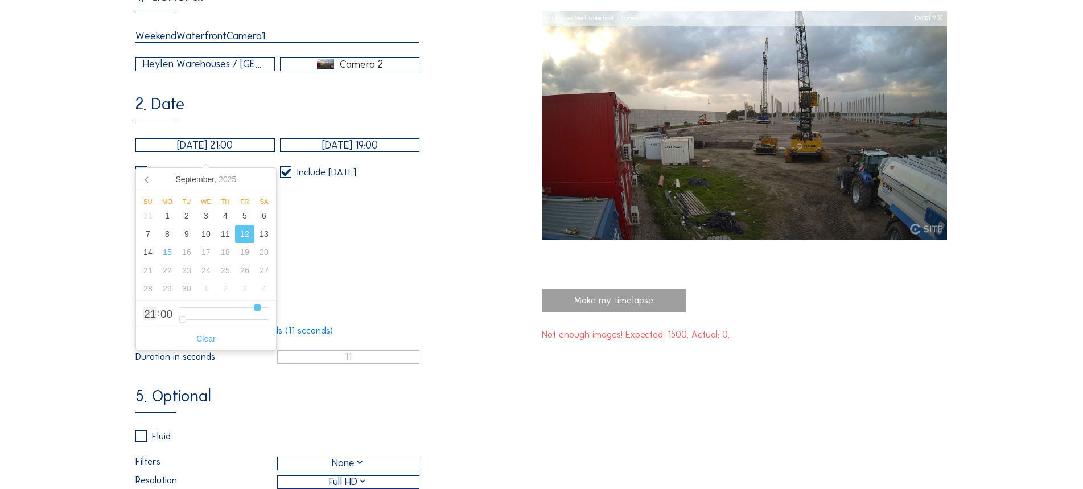
type input "12/09/2025 20:00"
type input "20"
type input "12/09/2025 19:00"
type input "8"
type input "19"
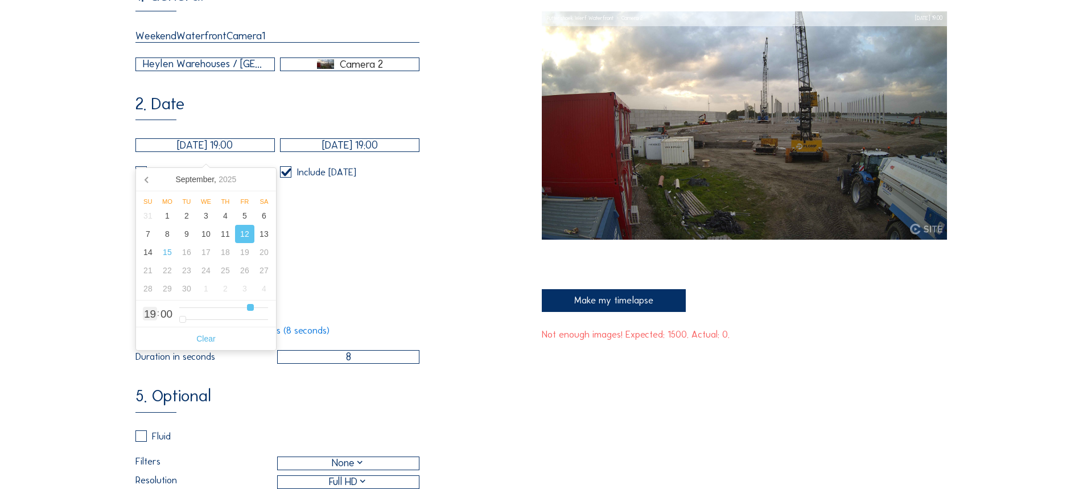
type input "12/09/2025 18:00"
drag, startPoint x: 212, startPoint y: 306, endPoint x: 246, endPoint y: 302, distance: 34.4
type input "18"
click at [246, 303] on input "range" at bounding box center [223, 308] width 89 height 10
click at [344, 297] on div "4. Duration Max duration is 0 minute 8 seconds (8 seconds) Duration in seconds 8" at bounding box center [338, 323] width 406 height 80
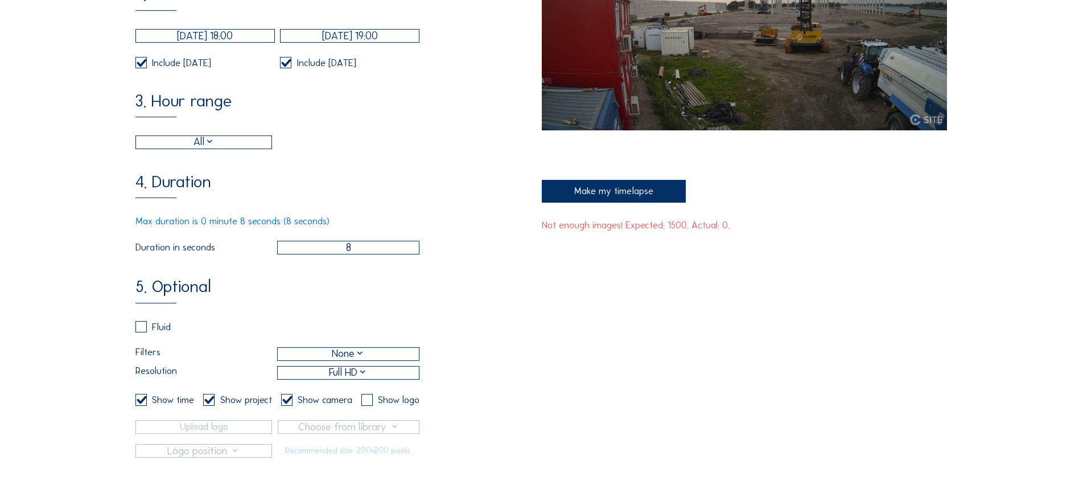
scroll to position [285, 0]
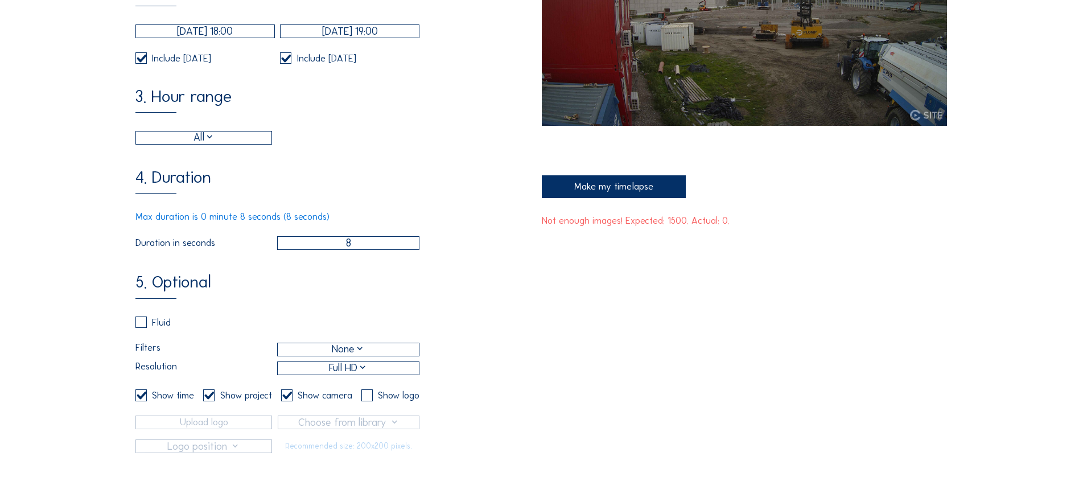
click at [600, 192] on div "Make my timelapse" at bounding box center [614, 186] width 144 height 23
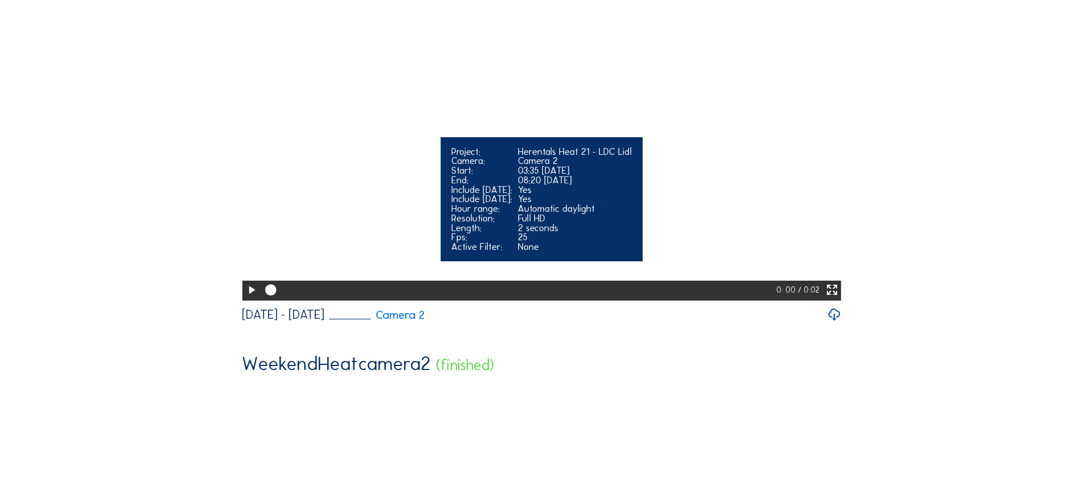
scroll to position [171, 0]
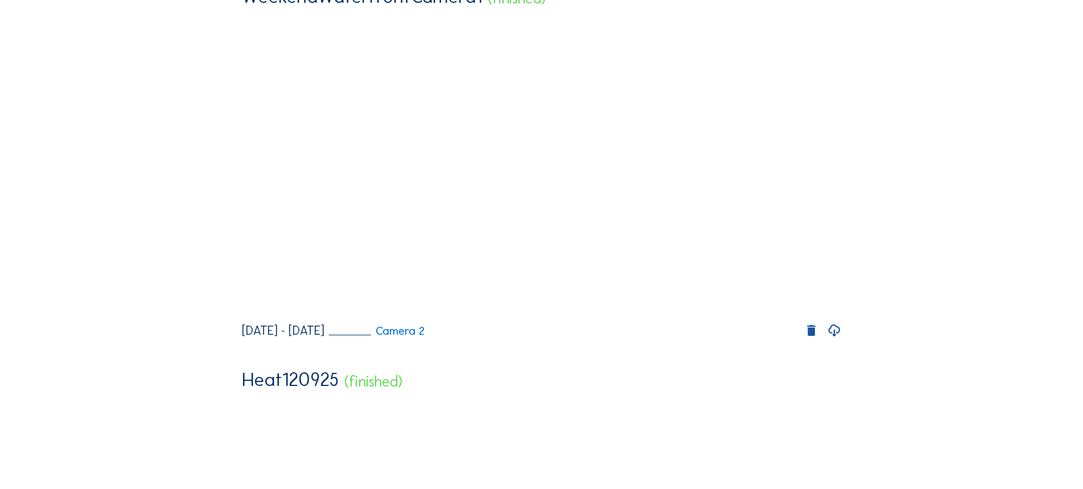
click at [837, 340] on icon at bounding box center [834, 331] width 14 height 18
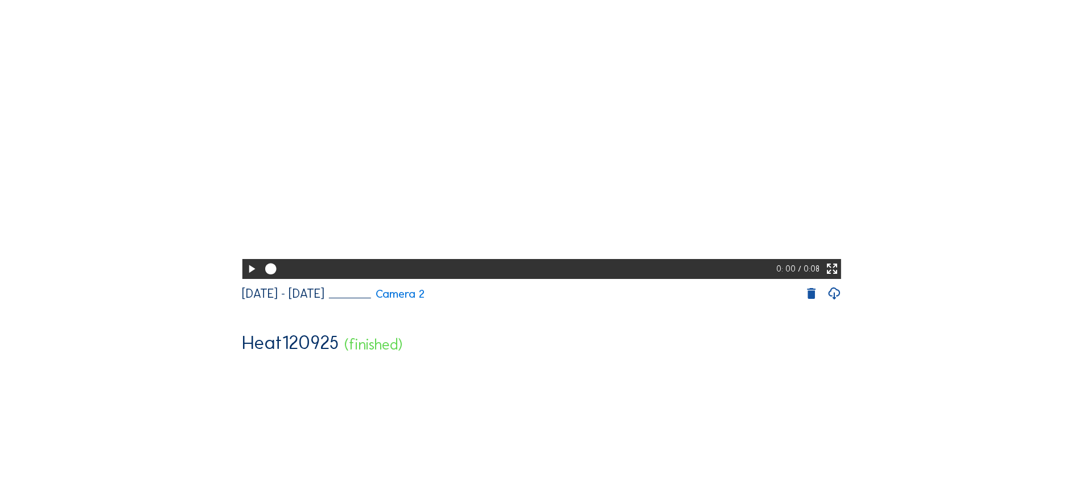
scroll to position [0, 0]
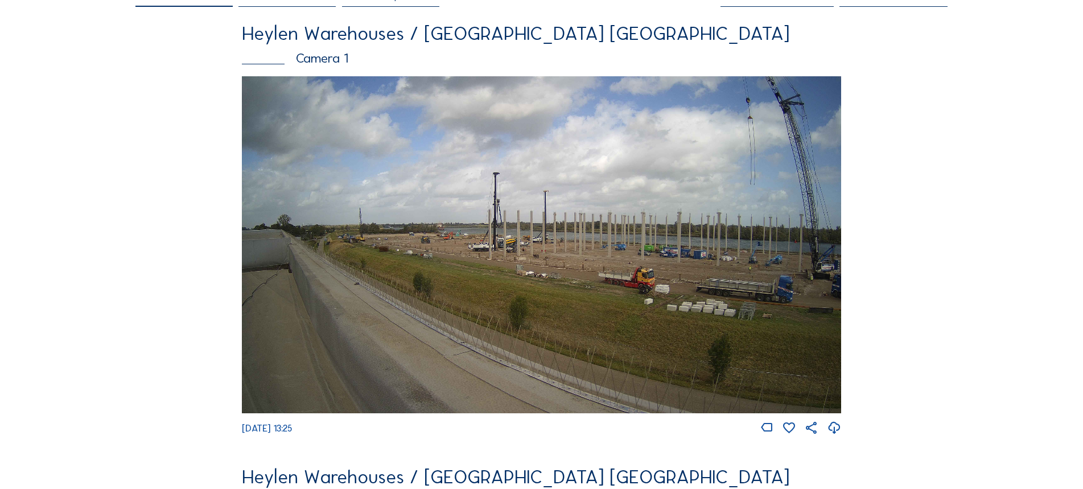
scroll to position [114, 0]
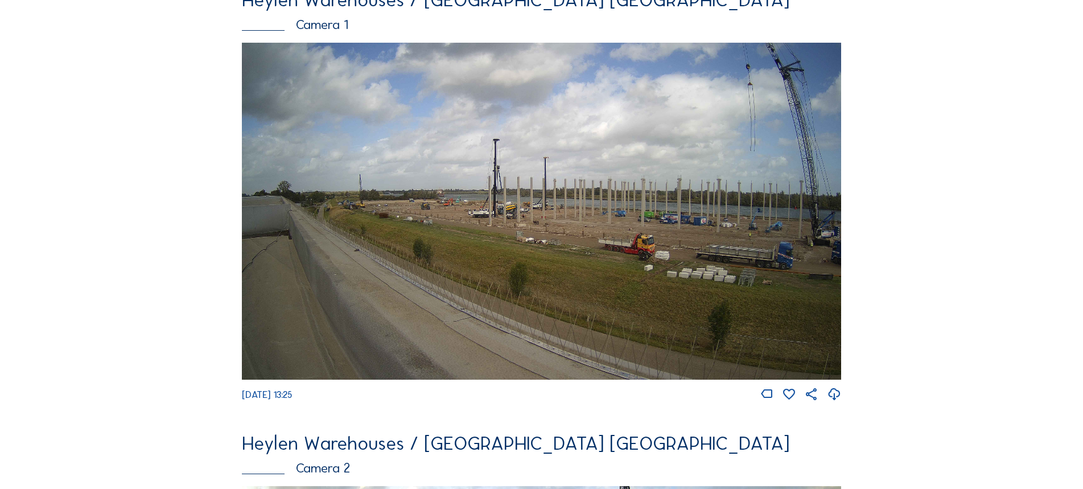
click at [447, 142] on img at bounding box center [541, 211] width 599 height 337
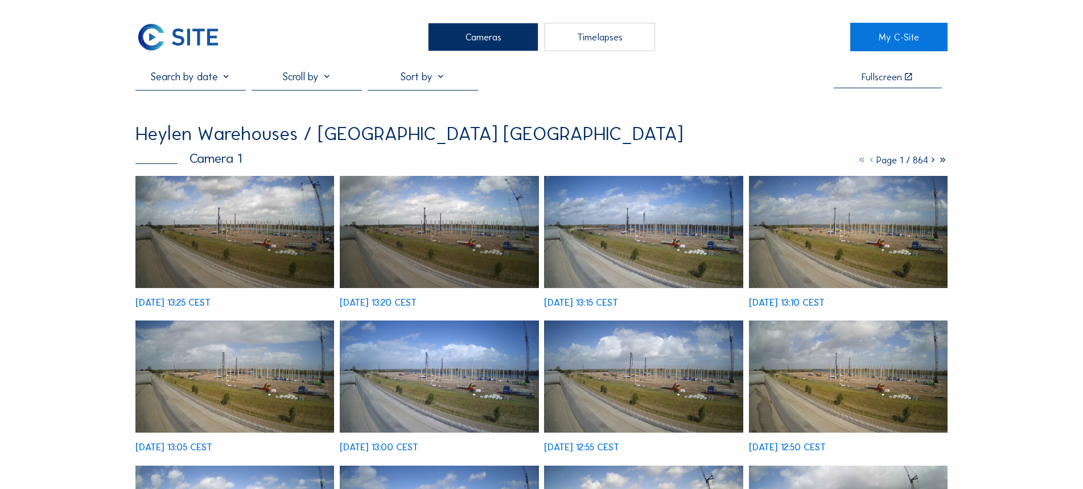
click at [932, 161] on icon at bounding box center [933, 159] width 10 height 11
click at [931, 161] on icon at bounding box center [933, 159] width 10 height 11
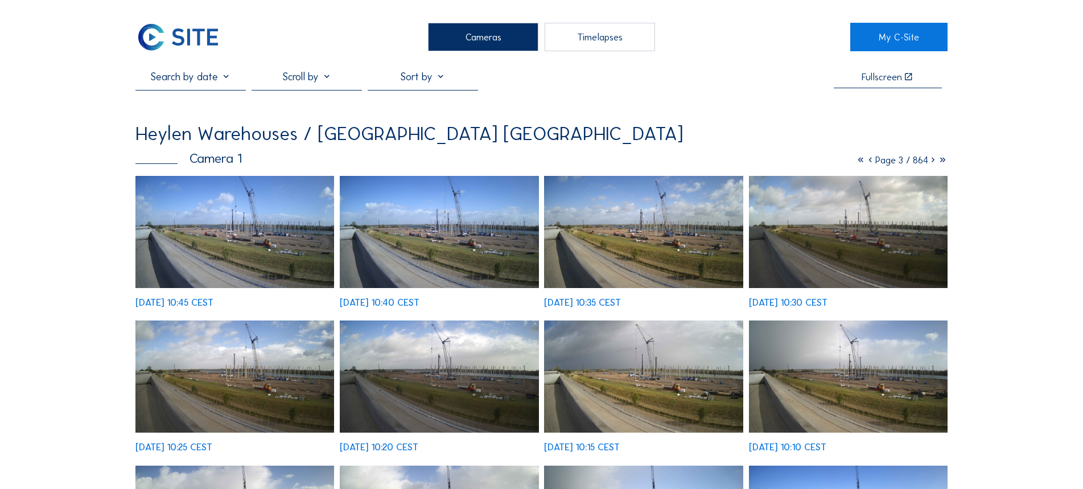
click at [931, 161] on icon at bounding box center [933, 159] width 10 height 11
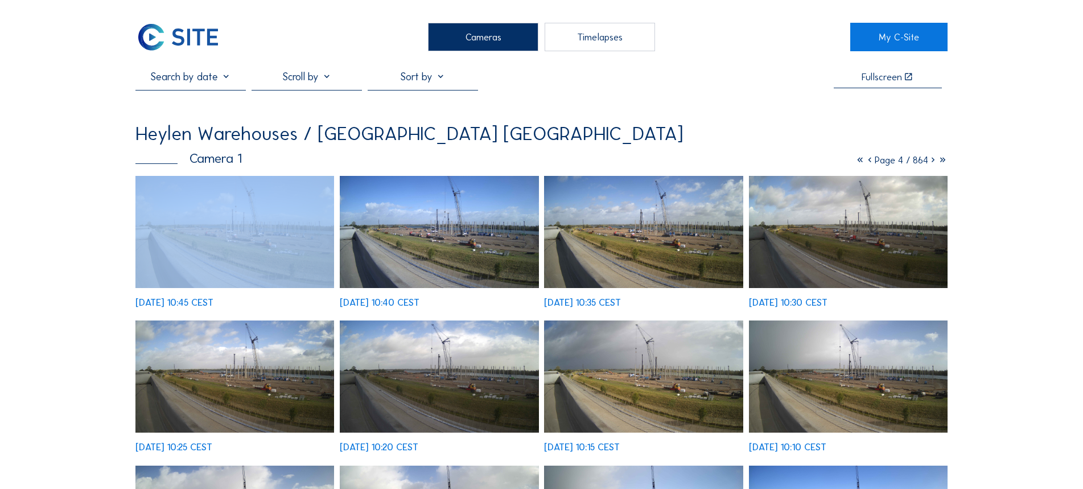
click at [931, 161] on icon at bounding box center [933, 159] width 10 height 11
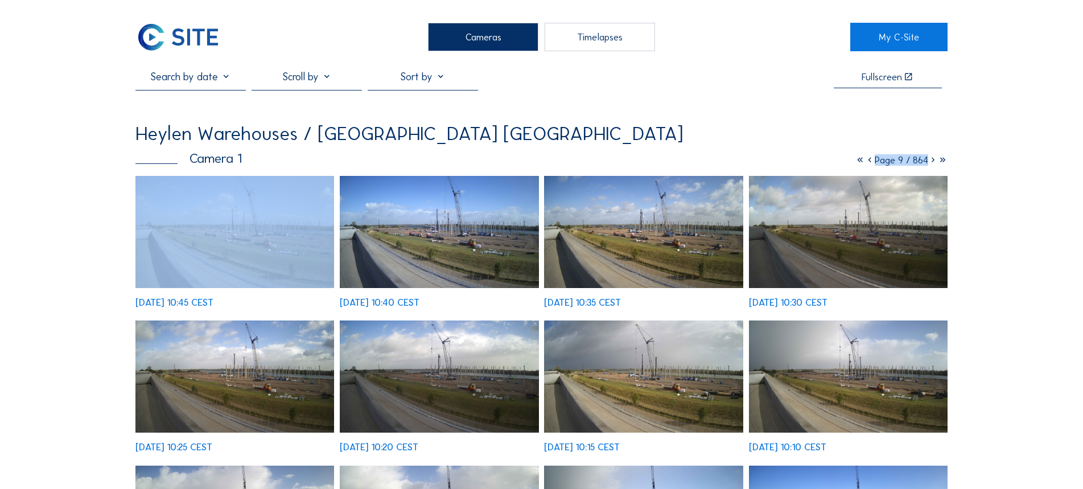
click at [931, 161] on icon at bounding box center [933, 159] width 10 height 11
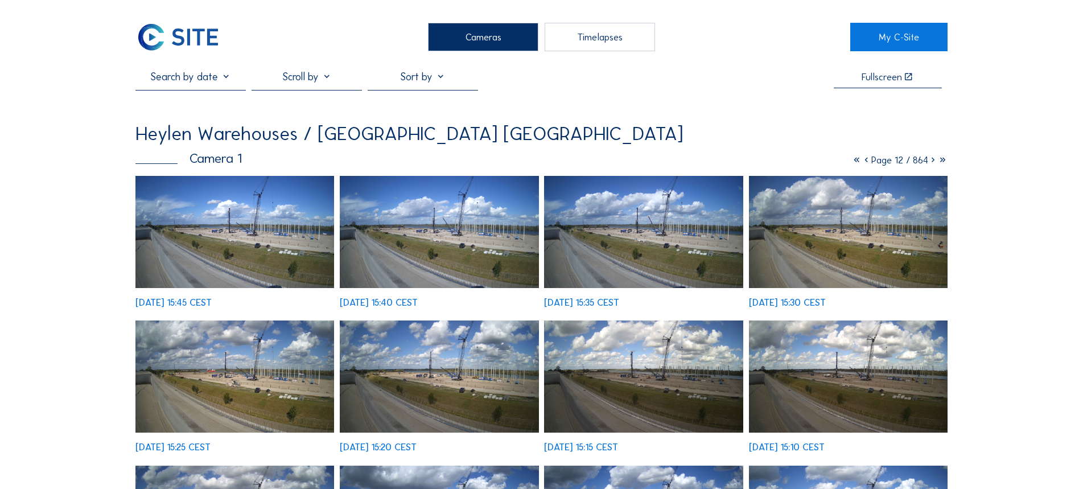
click at [884, 127] on div "Heylen Warehouses / [GEOGRAPHIC_DATA] [GEOGRAPHIC_DATA]" at bounding box center [541, 133] width 812 height 19
click at [863, 163] on icon at bounding box center [867, 159] width 10 height 11
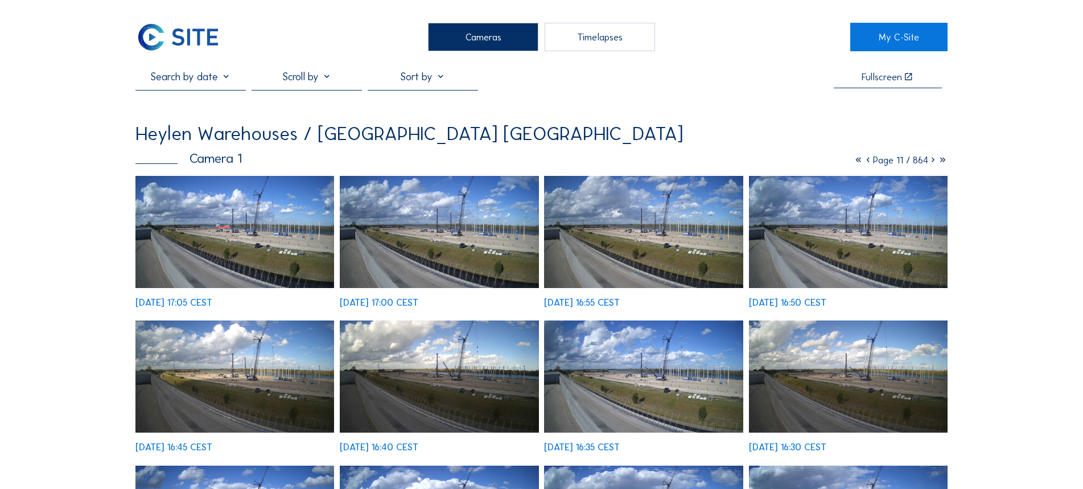
click at [863, 163] on icon at bounding box center [868, 159] width 10 height 11
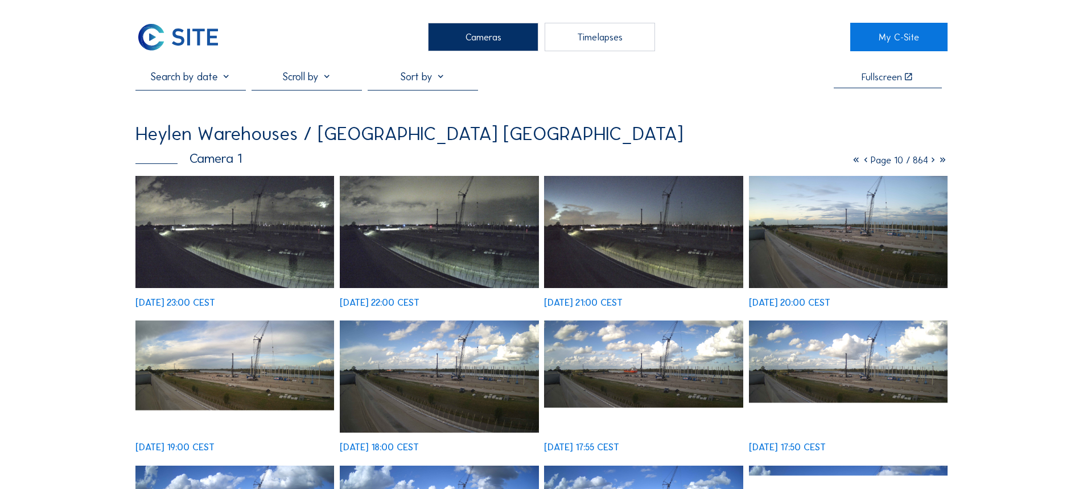
click at [863, 163] on icon at bounding box center [866, 159] width 10 height 11
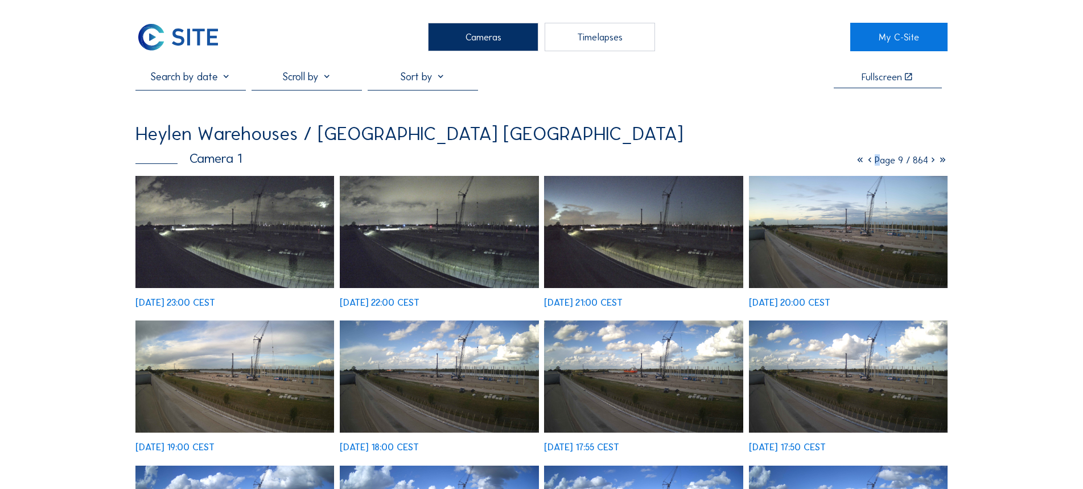
click at [865, 163] on icon at bounding box center [870, 159] width 10 height 11
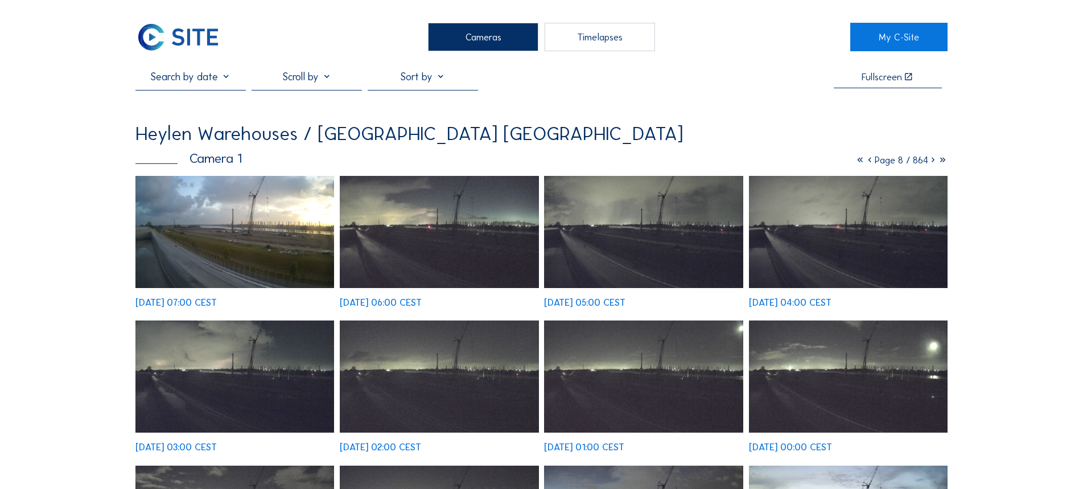
click at [320, 73] on div at bounding box center [307, 80] width 110 height 19
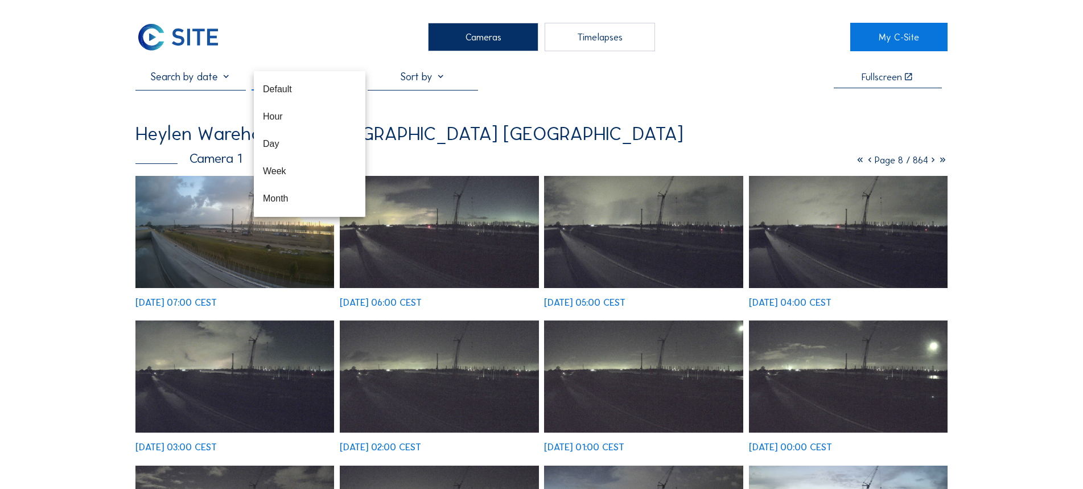
click at [575, 89] on div "Fullscreen" at bounding box center [541, 80] width 812 height 19
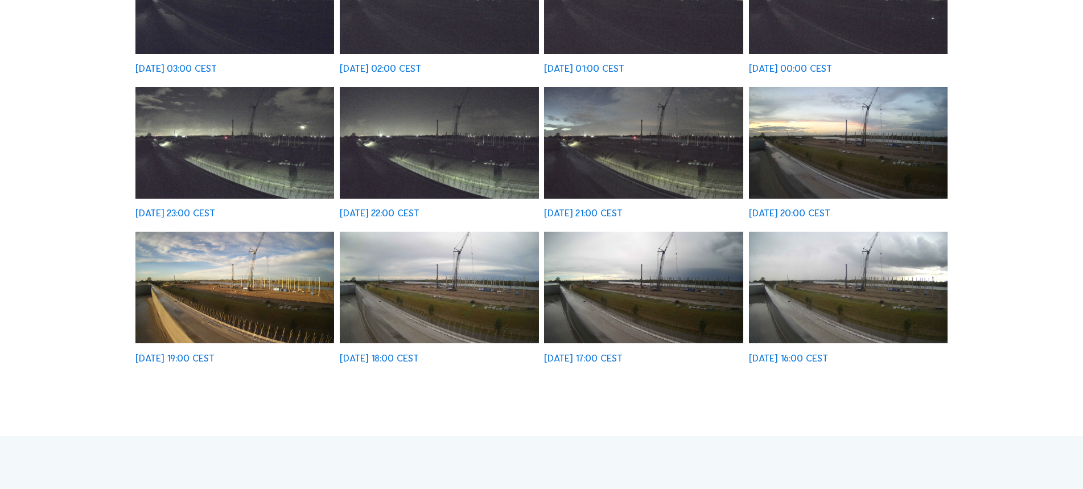
scroll to position [398, 0]
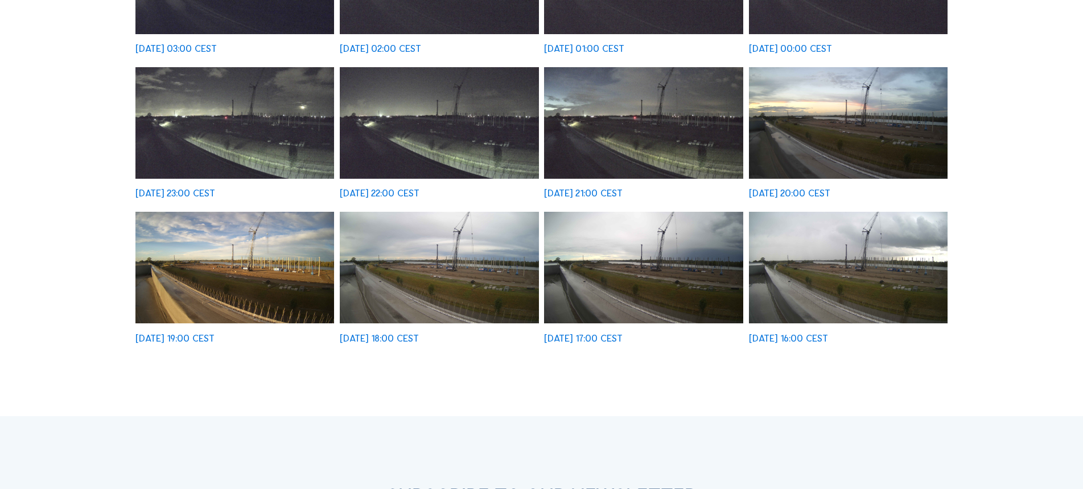
click at [470, 259] on img at bounding box center [439, 268] width 199 height 112
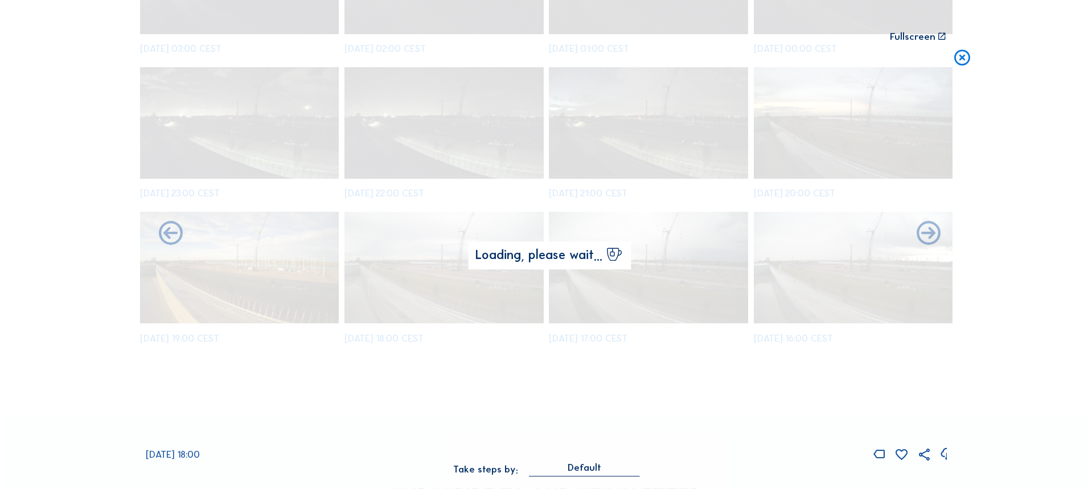
scroll to position [400, 0]
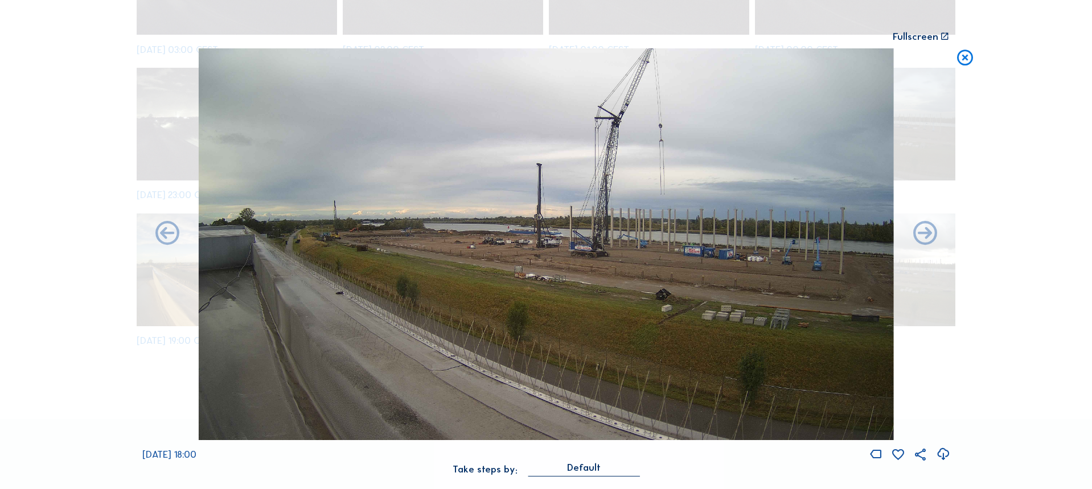
click at [969, 57] on icon at bounding box center [964, 58] width 19 height 20
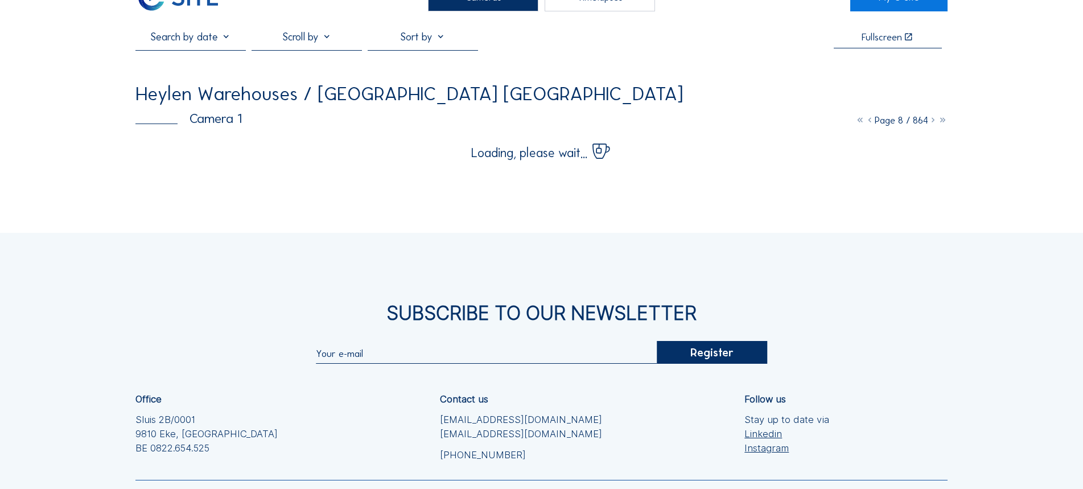
scroll to position [0, 0]
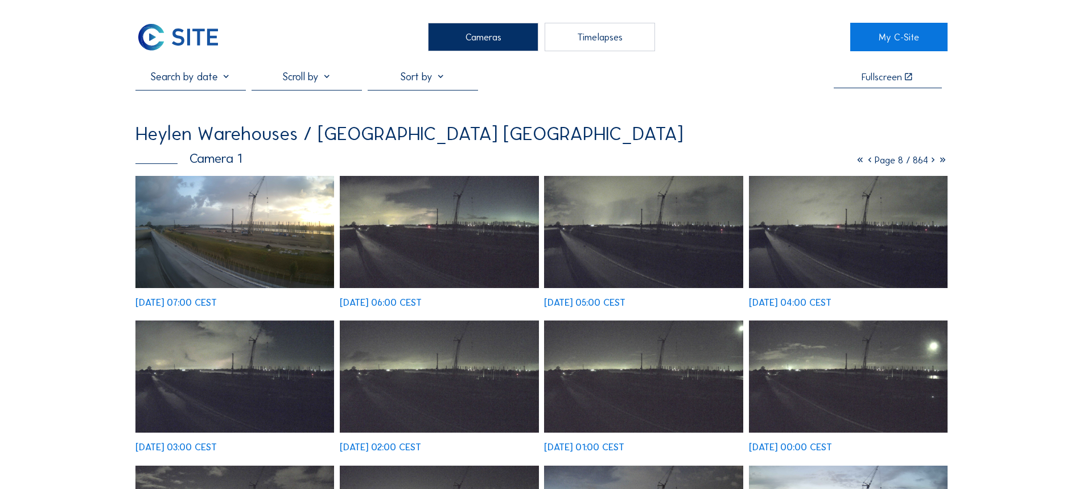
click at [865, 160] on icon at bounding box center [870, 159] width 10 height 11
click at [866, 160] on icon at bounding box center [871, 159] width 10 height 11
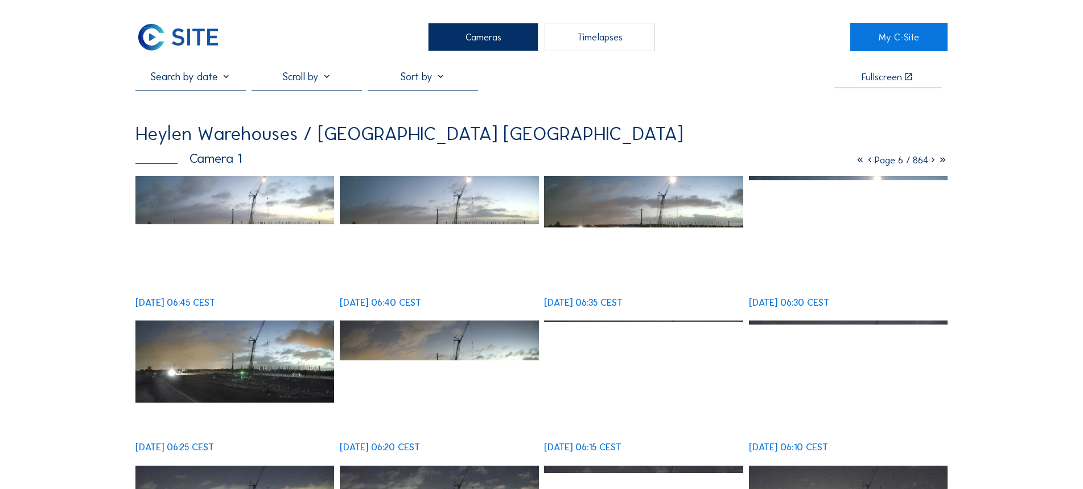
click at [930, 163] on icon at bounding box center [933, 159] width 10 height 11
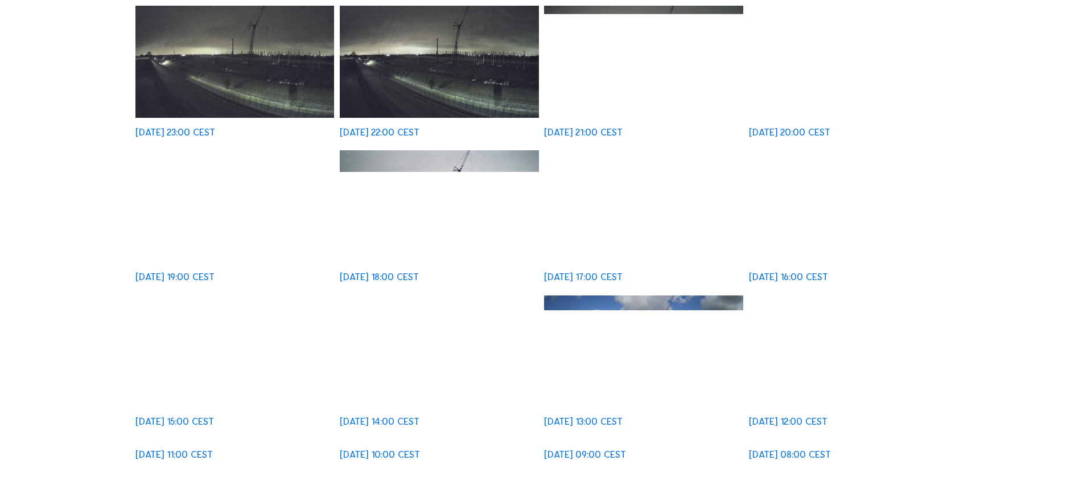
scroll to position [171, 0]
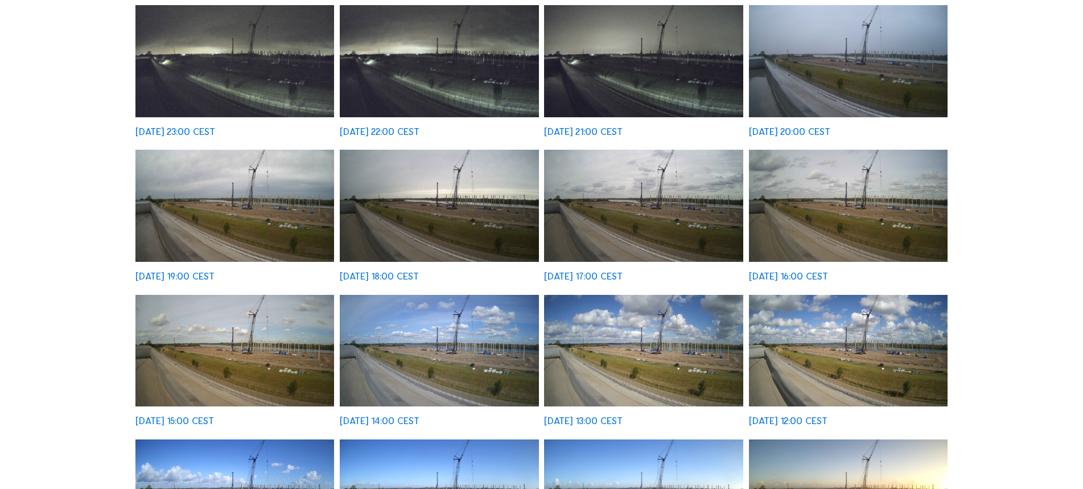
click at [282, 220] on img at bounding box center [234, 206] width 199 height 112
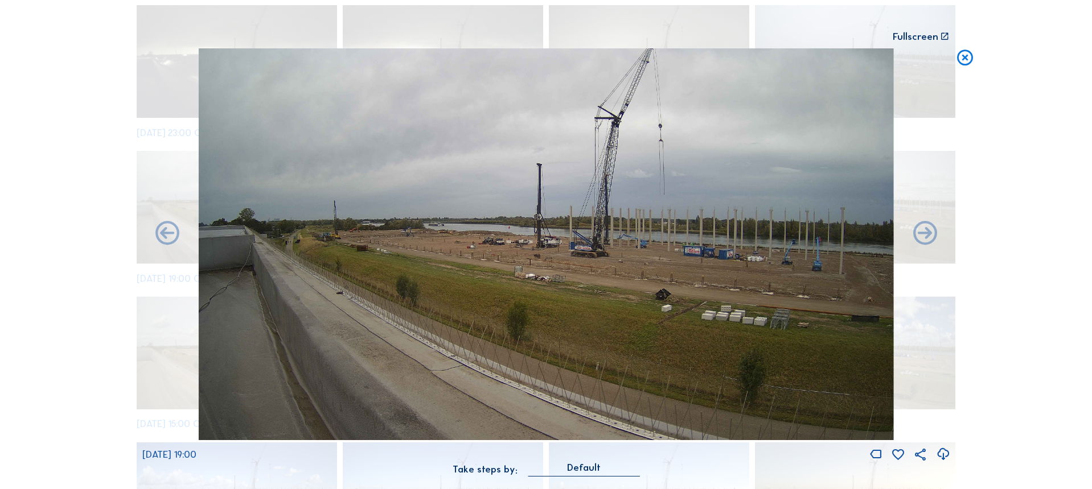
click at [962, 62] on icon at bounding box center [964, 58] width 19 height 20
